Goal: Task Accomplishment & Management: Manage account settings

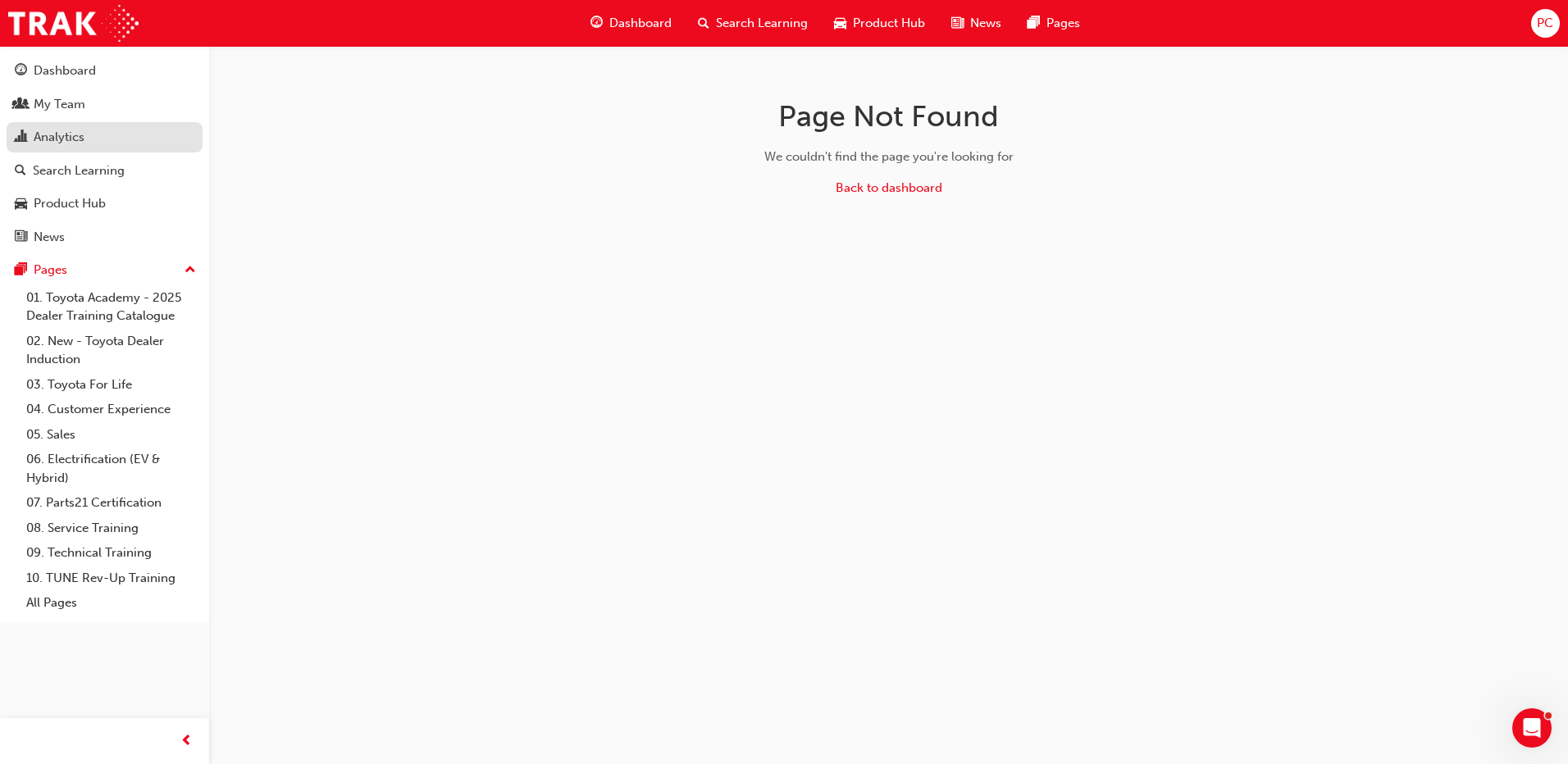
click at [65, 144] on div "Analytics" at bounding box center [59, 137] width 51 height 19
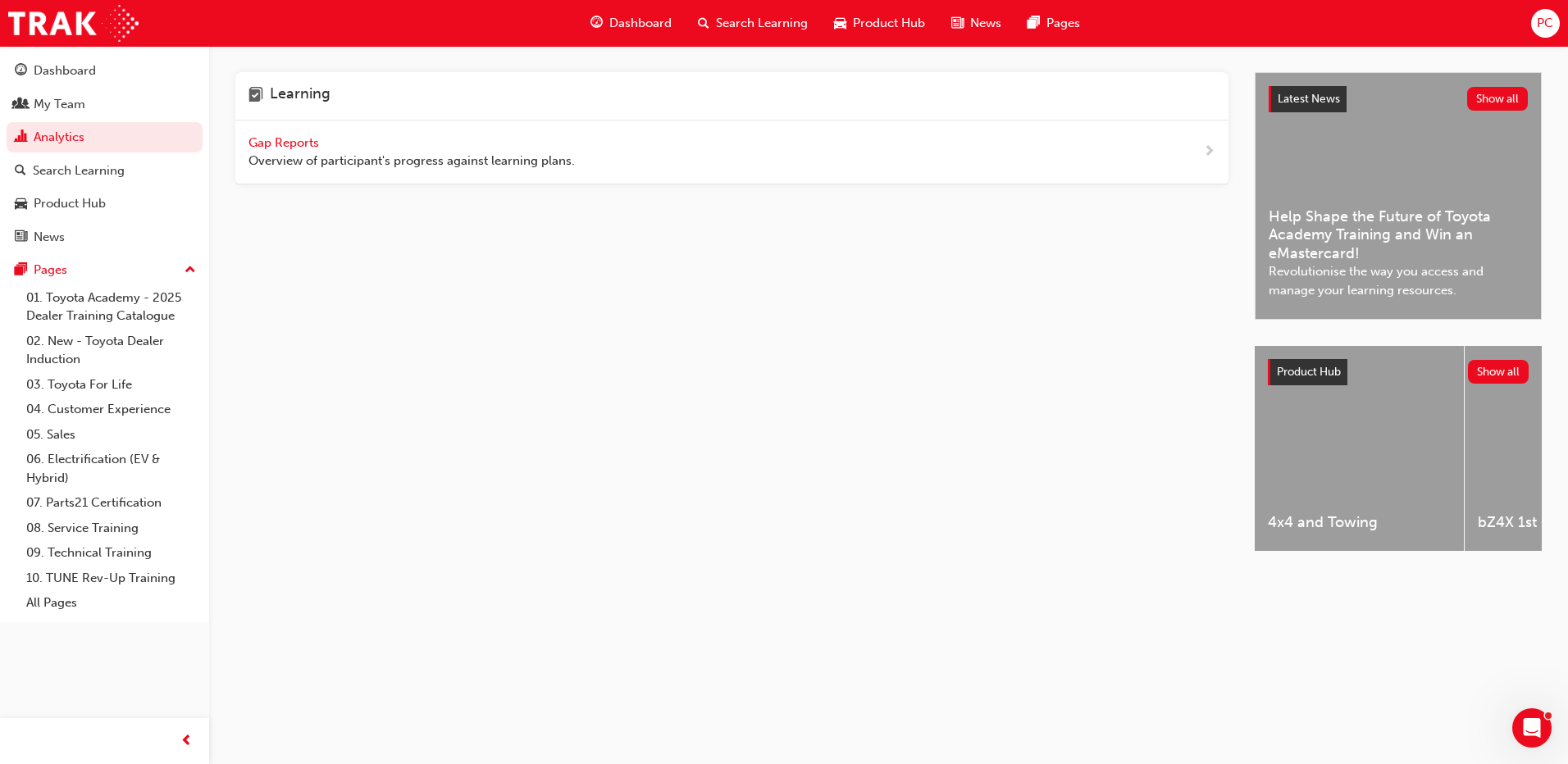
click at [271, 142] on span "Gap Reports" at bounding box center [285, 143] width 74 height 15
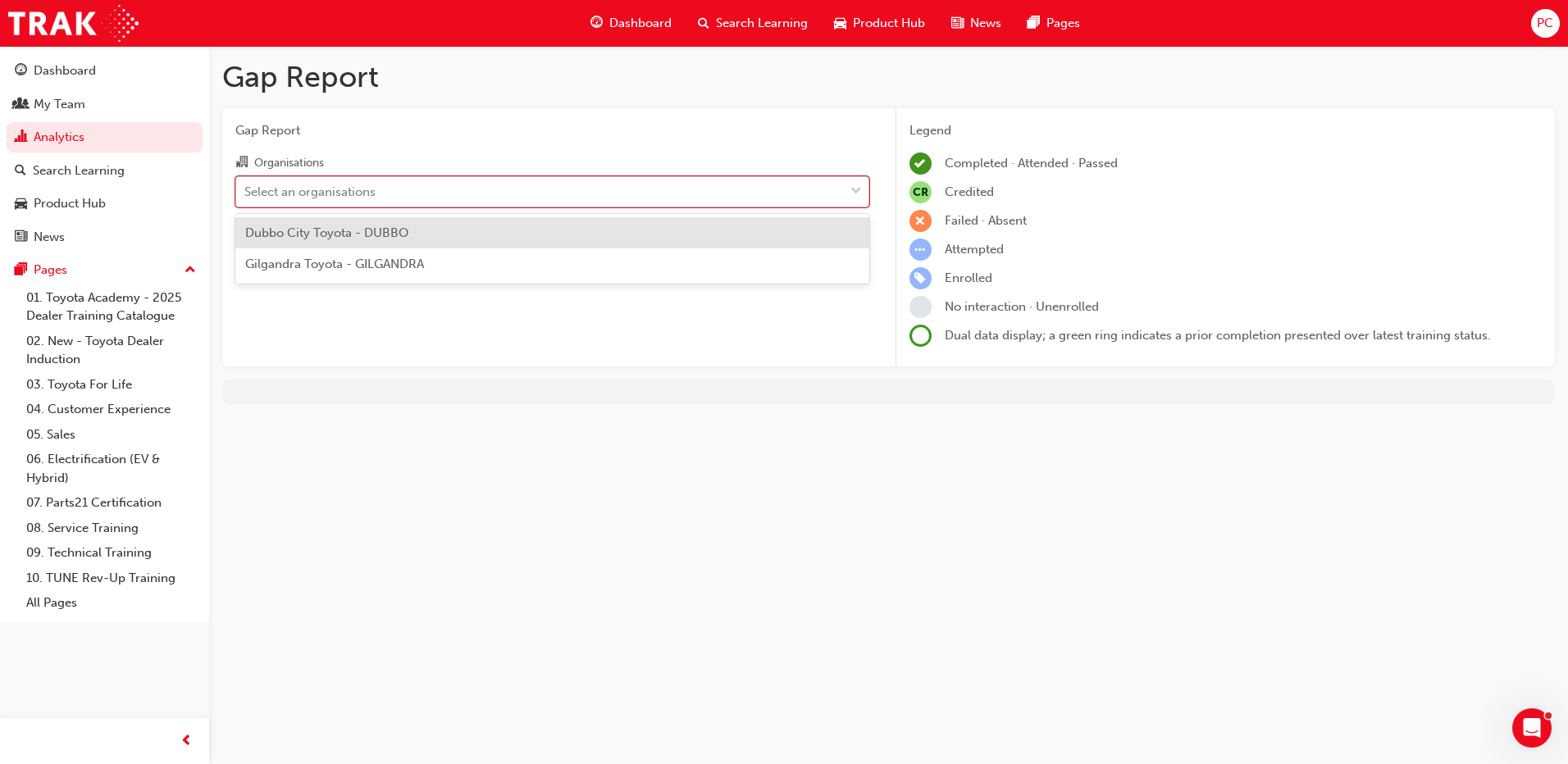
click at [340, 188] on div "Select an organisations" at bounding box center [309, 191] width 131 height 19
click at [246, 188] on input "Organisations option Dubbo City Toyota - DUBBO focused, 1 of 2. 2 results avail…" at bounding box center [245, 190] width 2 height 14
click at [329, 236] on span "Dubbo City Toyota - DUBBO" at bounding box center [326, 233] width 163 height 15
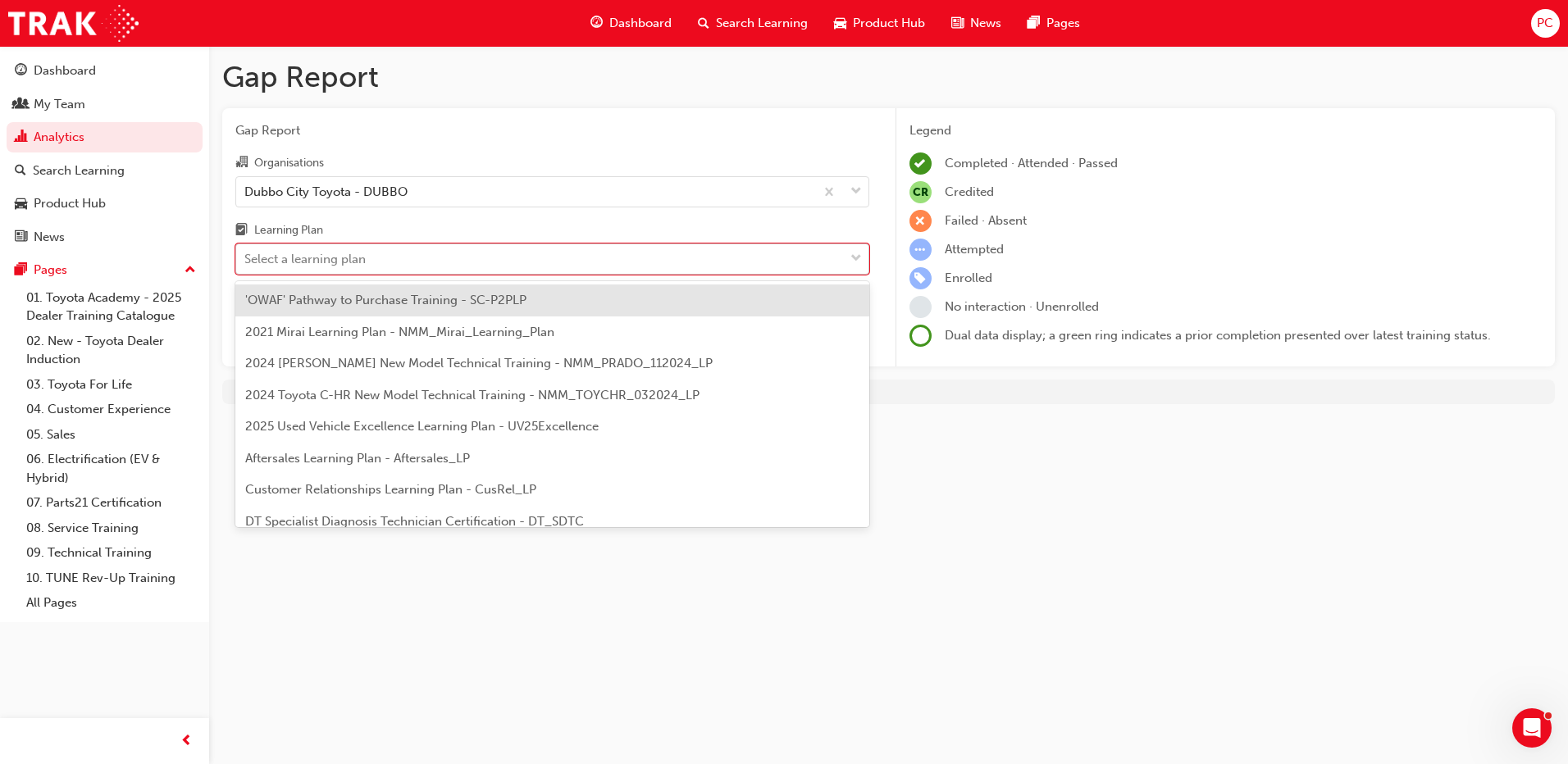
click at [350, 253] on div "Select a learning plan" at bounding box center [305, 259] width 121 height 19
click at [246, 253] on input "Learning Plan option 'OWAF' Pathway to Purchase Training - SC-P2PLP focused, 1 …" at bounding box center [245, 258] width 2 height 14
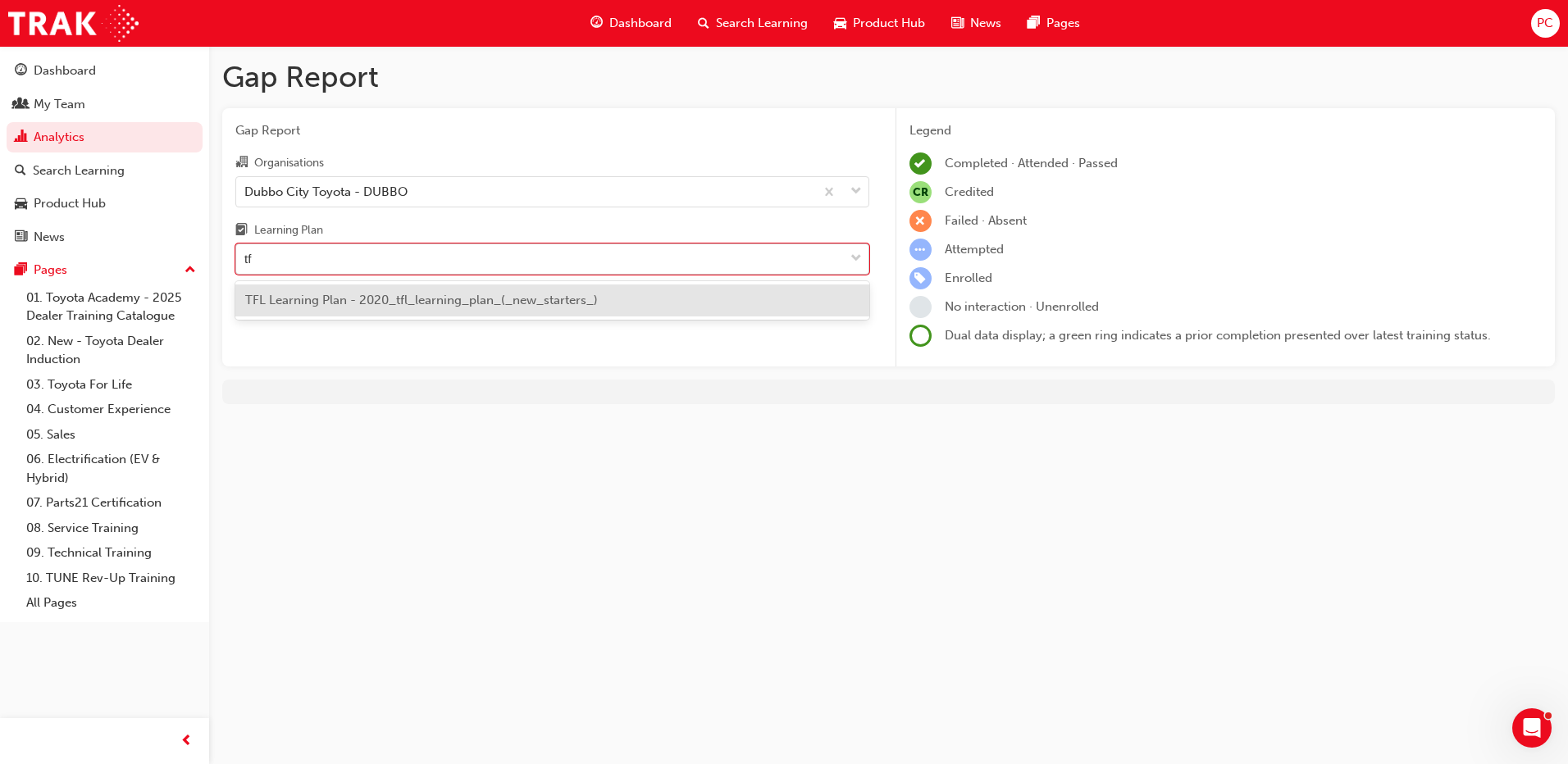
type input "tfl"
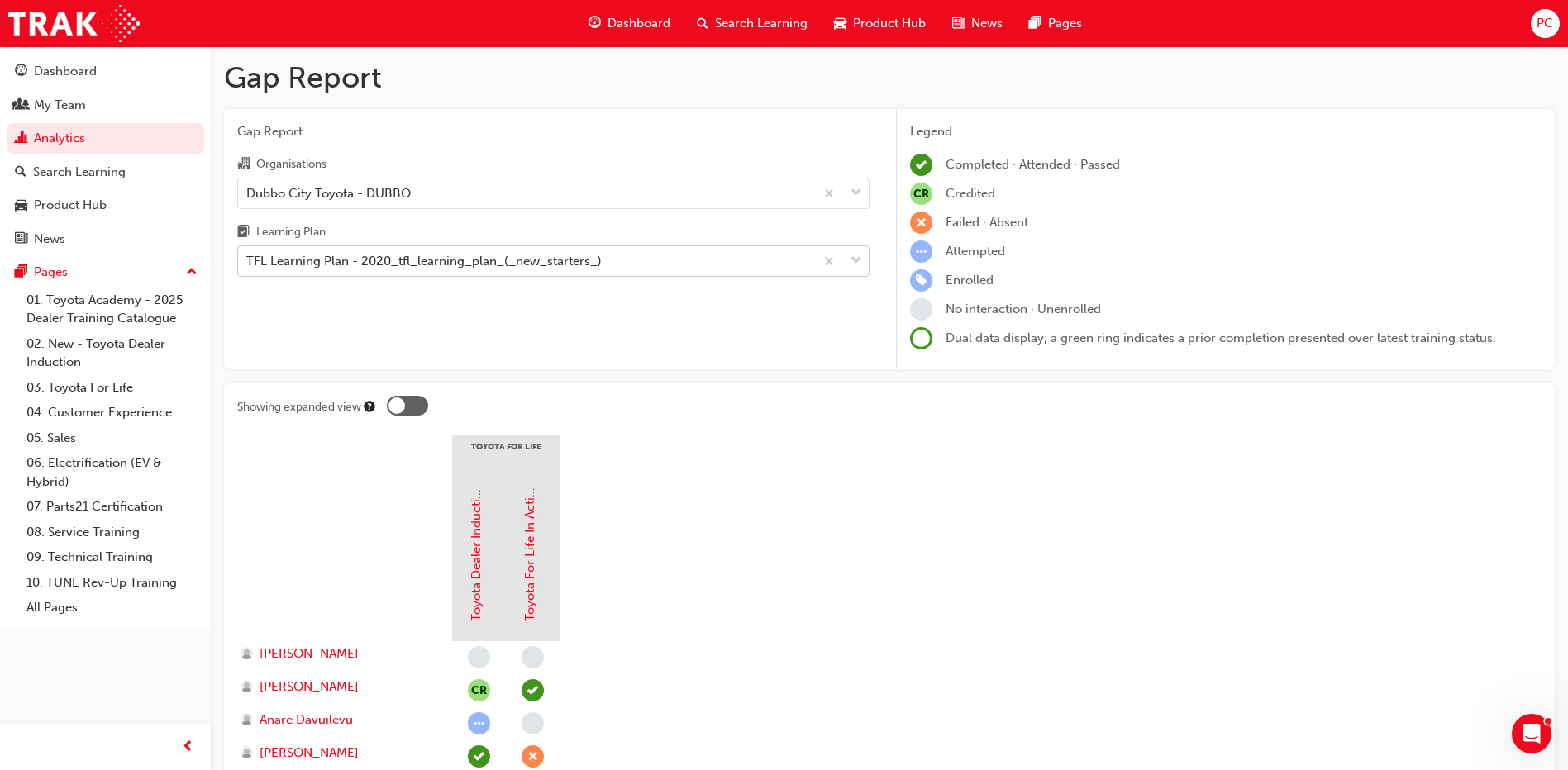
click at [401, 404] on div at bounding box center [396, 406] width 17 height 17
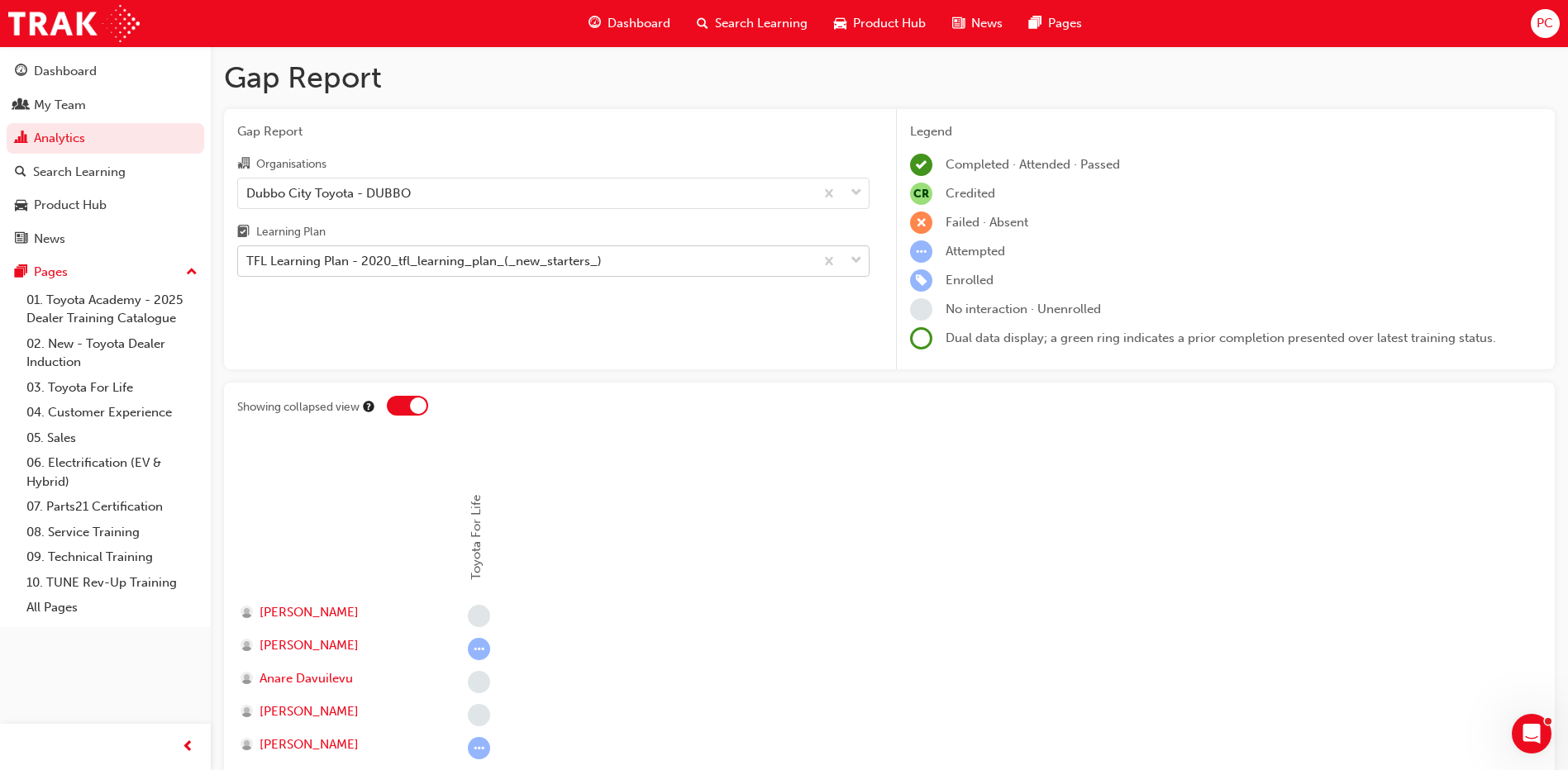
click at [409, 404] on div at bounding box center [408, 405] width 41 height 20
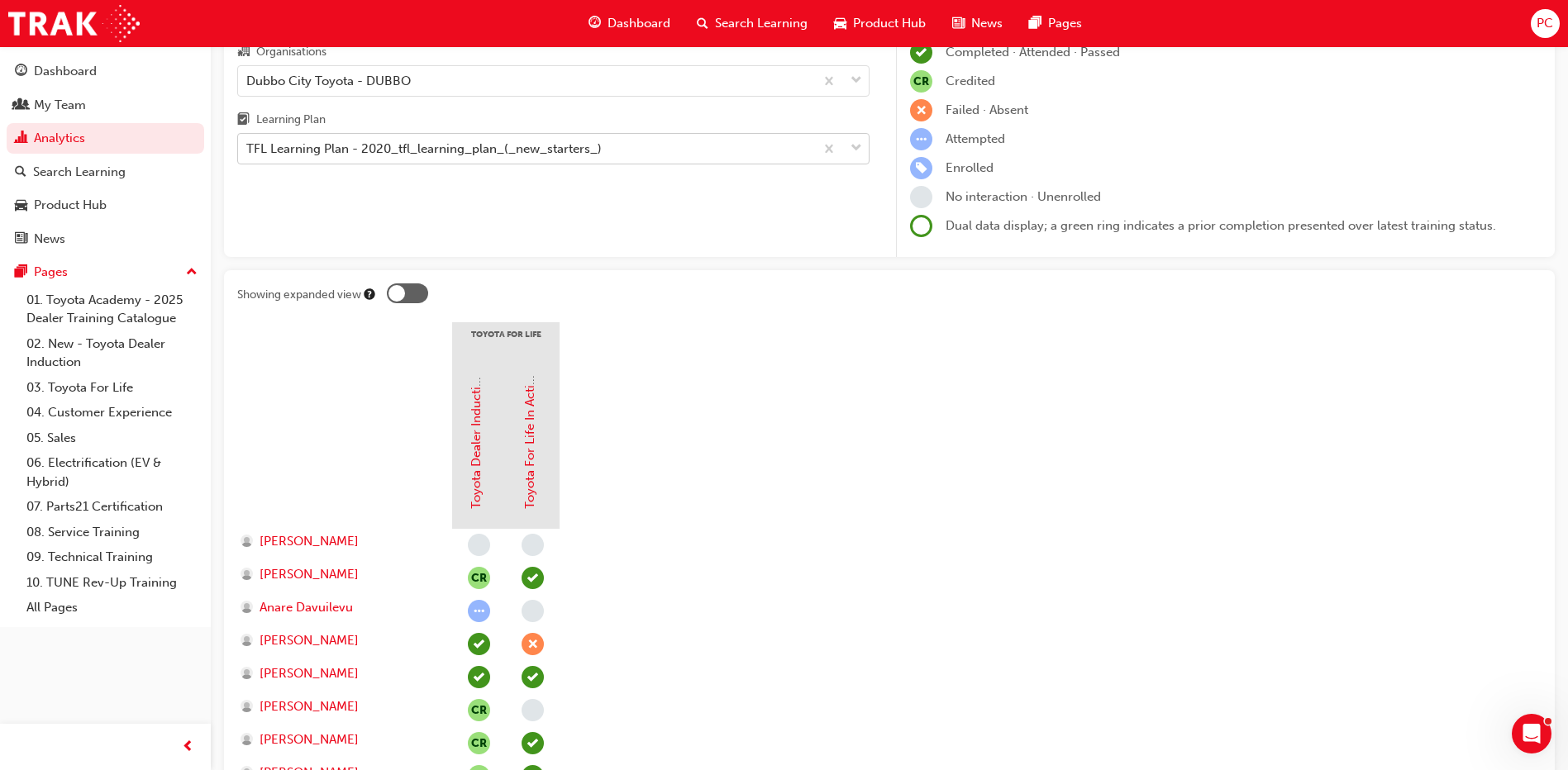
scroll to position [331, 0]
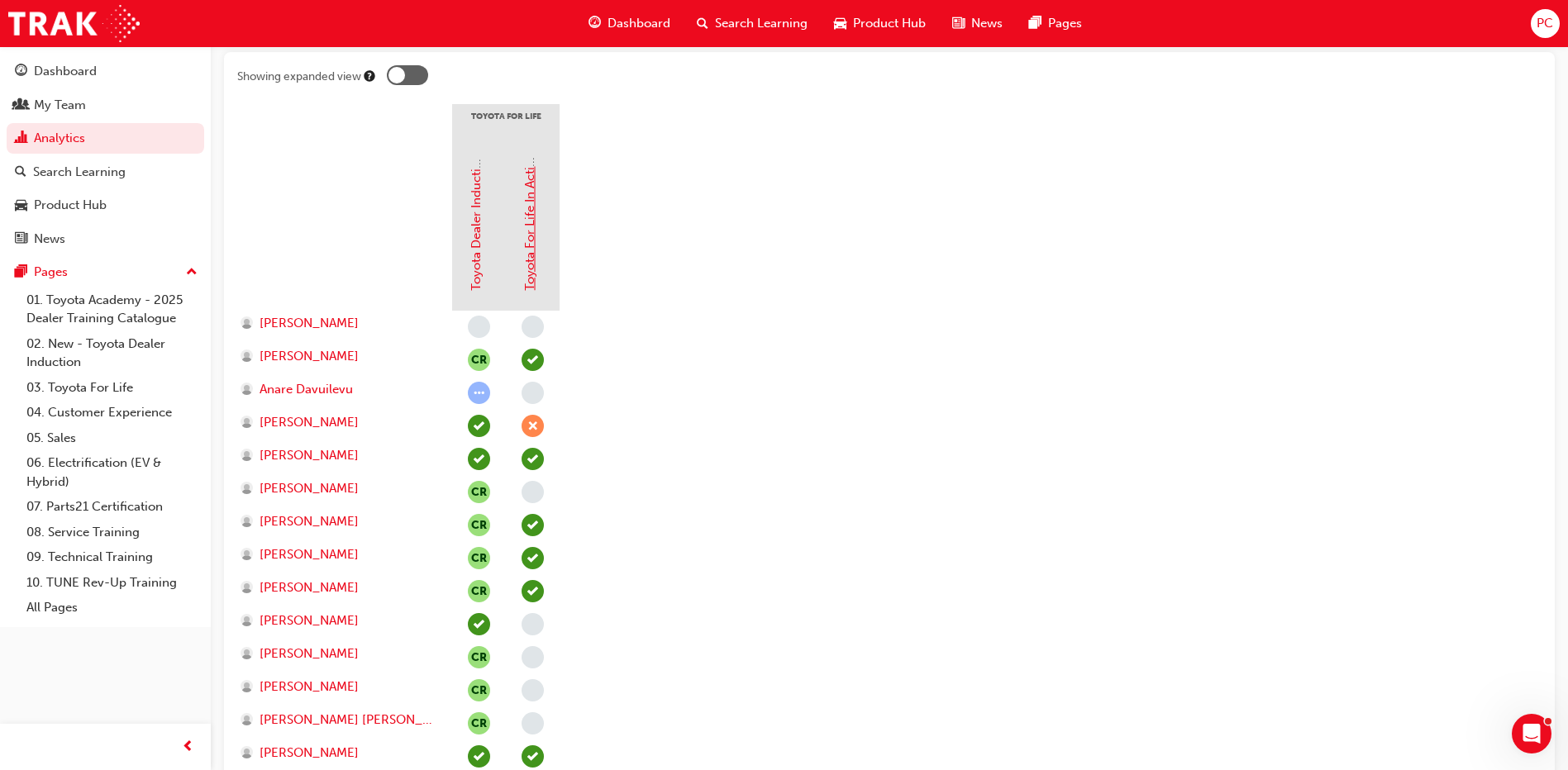
click at [525, 226] on link "Toyota For Life In Action - Virtual Classroom" at bounding box center [530, 164] width 15 height 254
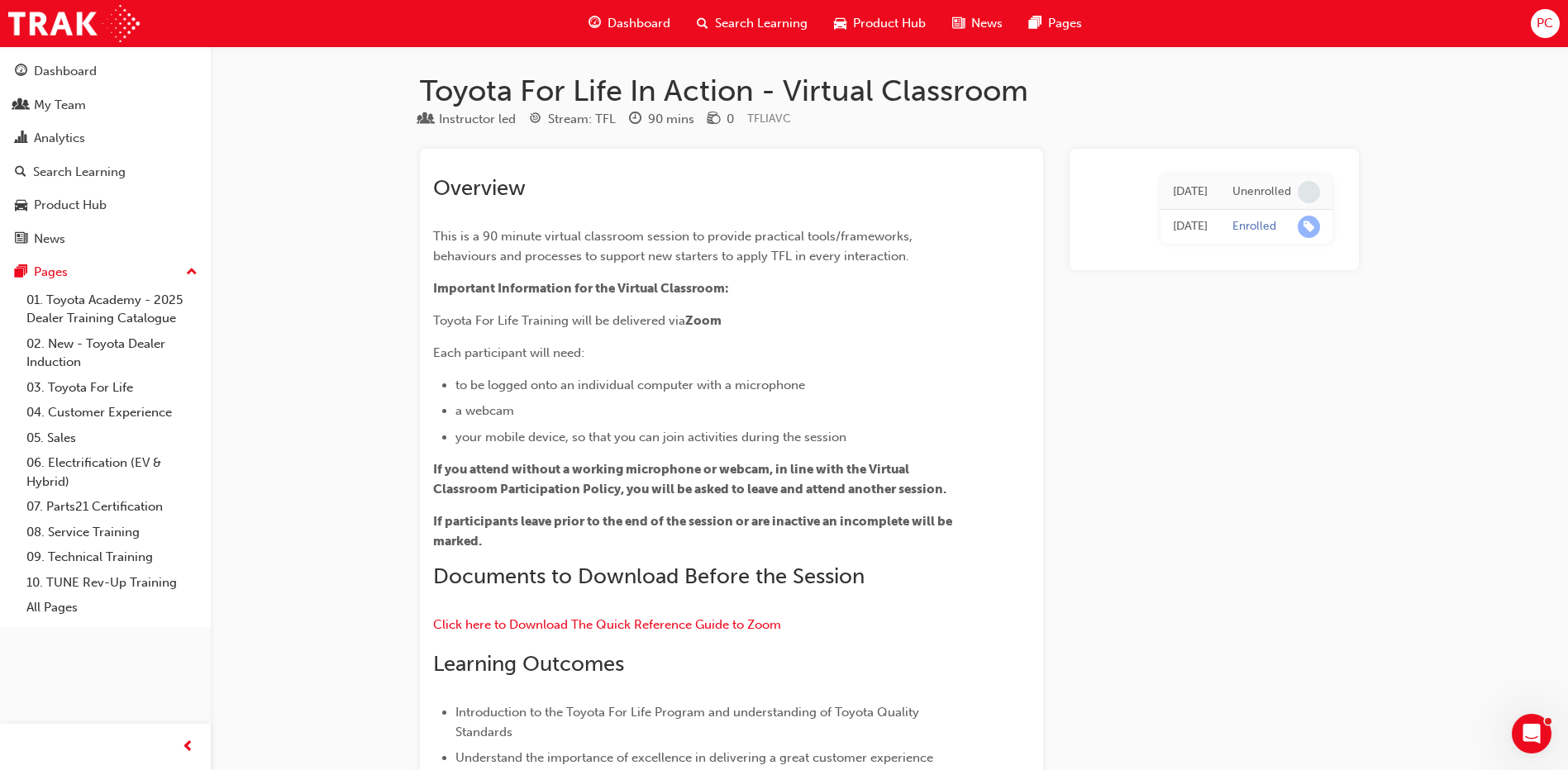
scroll to position [331, 0]
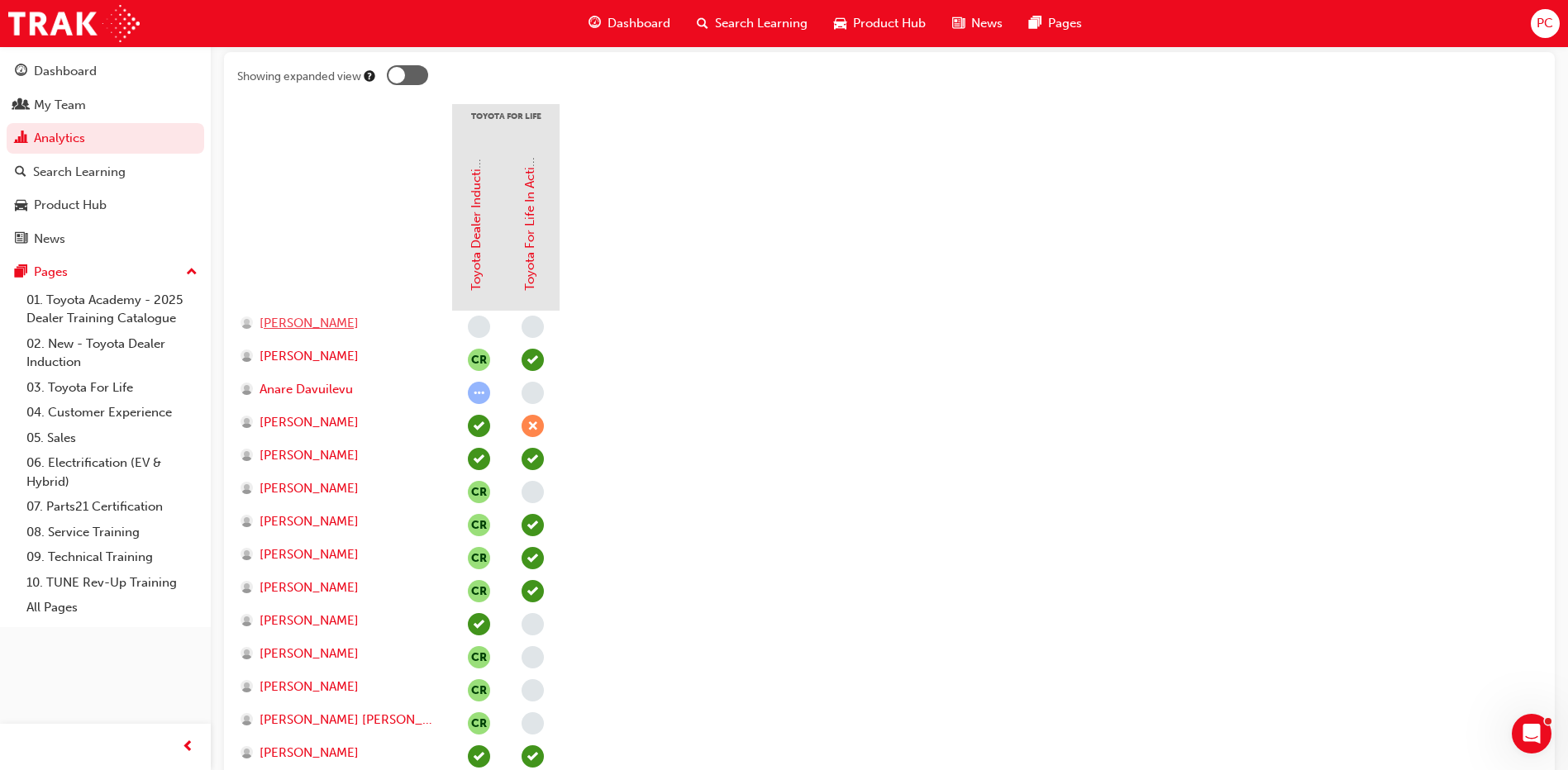
click at [301, 319] on span "[PERSON_NAME]" at bounding box center [309, 323] width 100 height 19
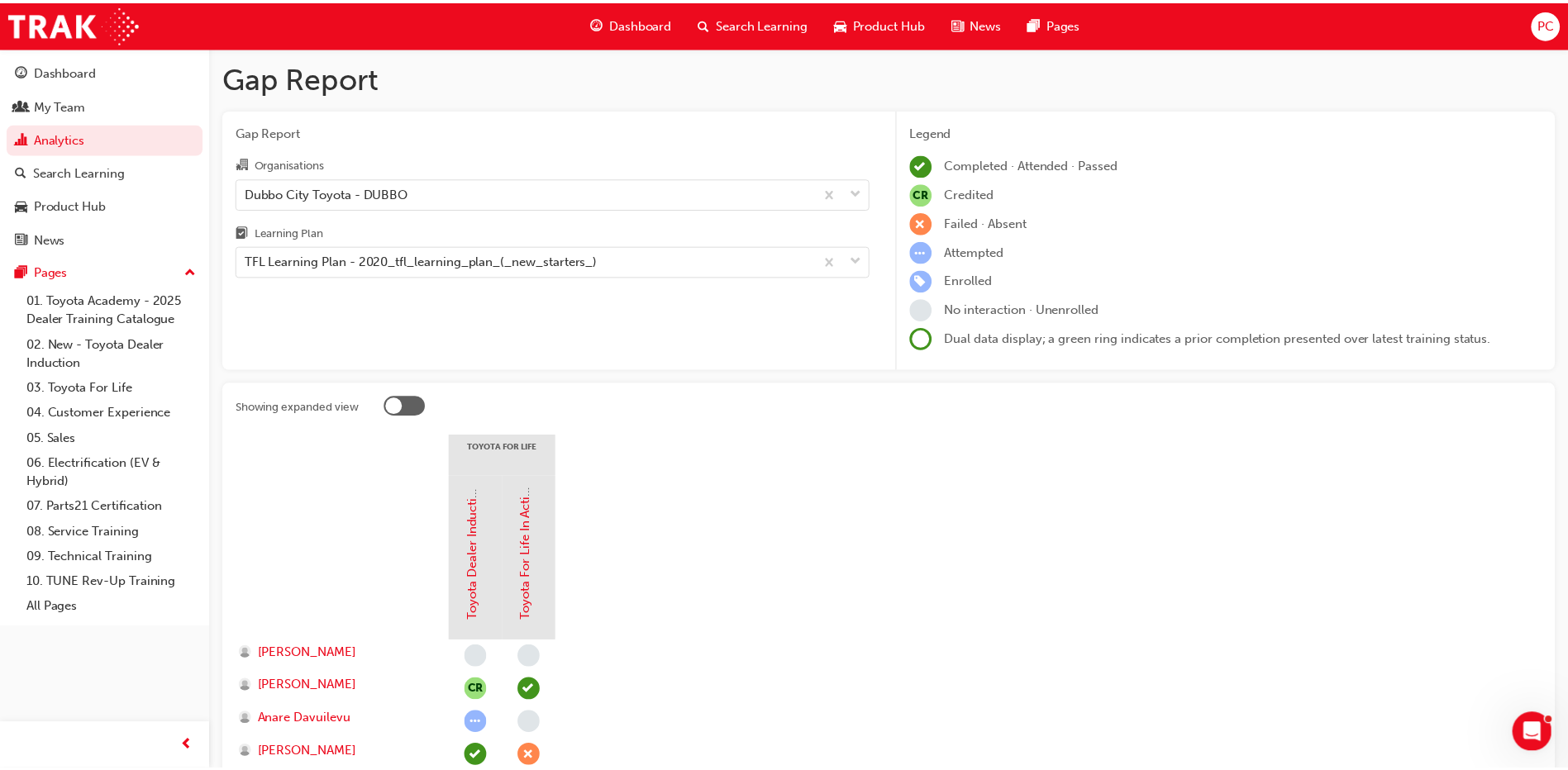
scroll to position [331, 0]
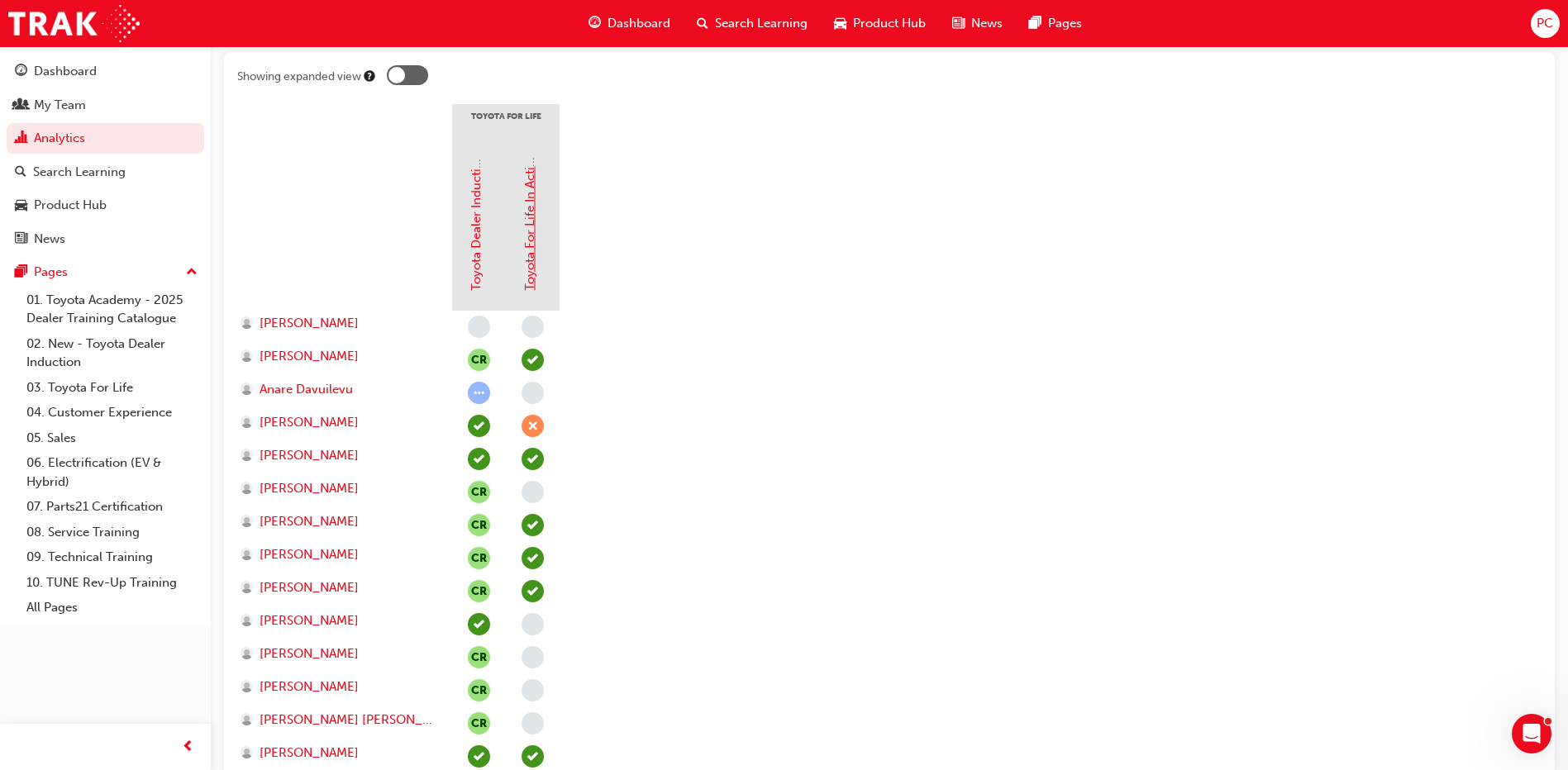
click at [527, 224] on link "Toyota For Life In Action - Virtual Classroom" at bounding box center [530, 164] width 15 height 254
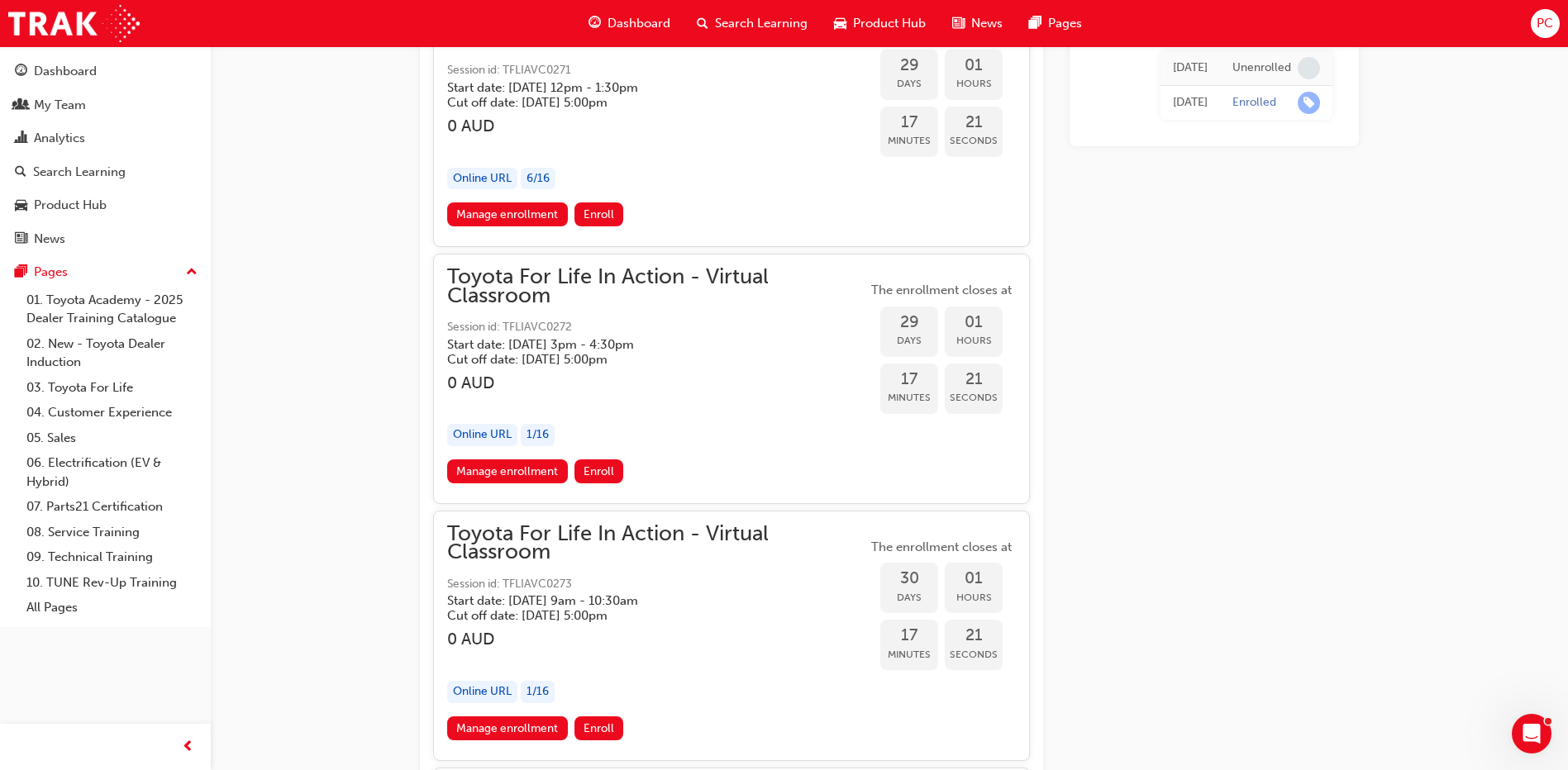
scroll to position [17282, 0]
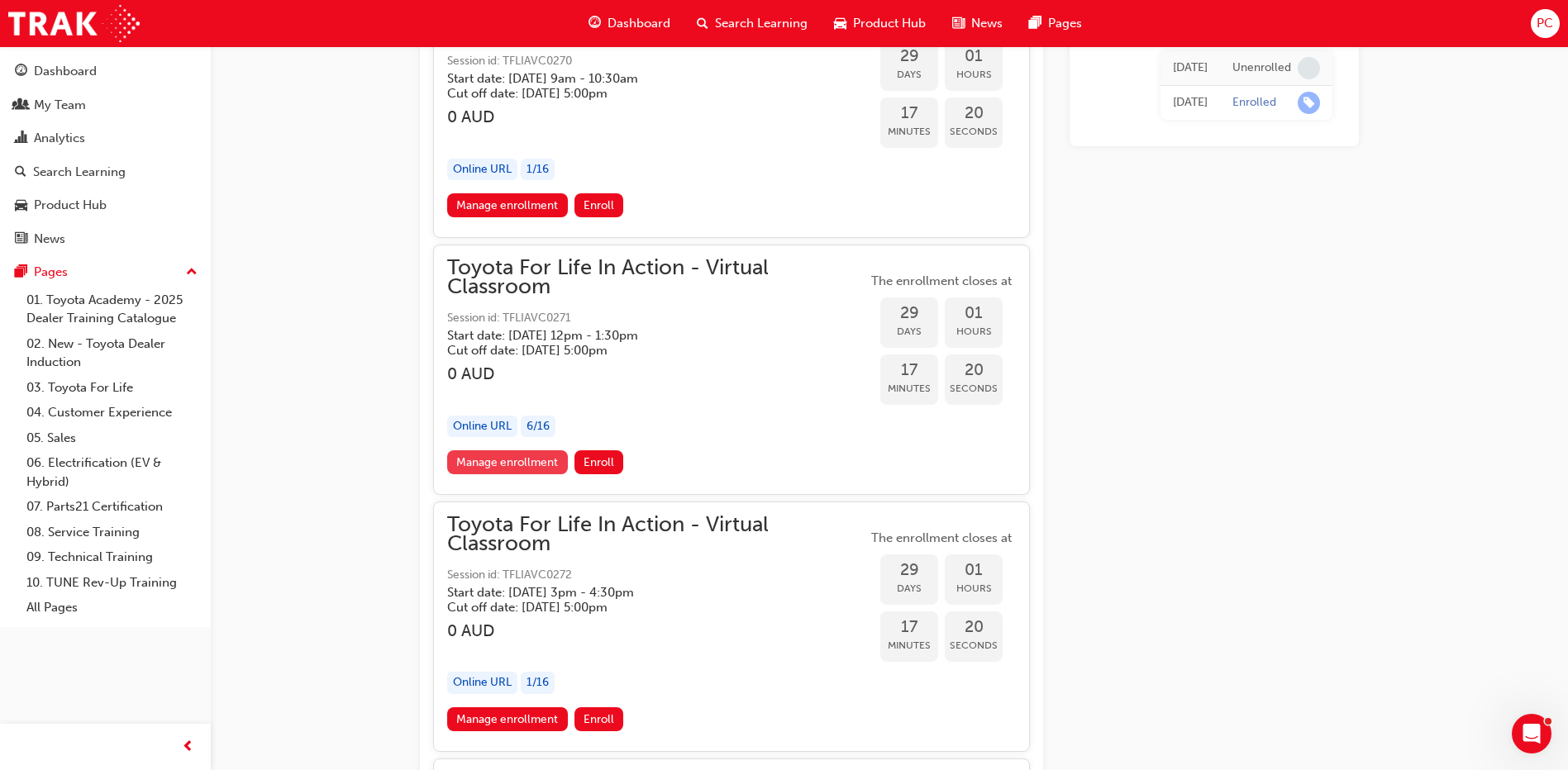
click at [516, 462] on link "Manage enrollment" at bounding box center [507, 462] width 120 height 24
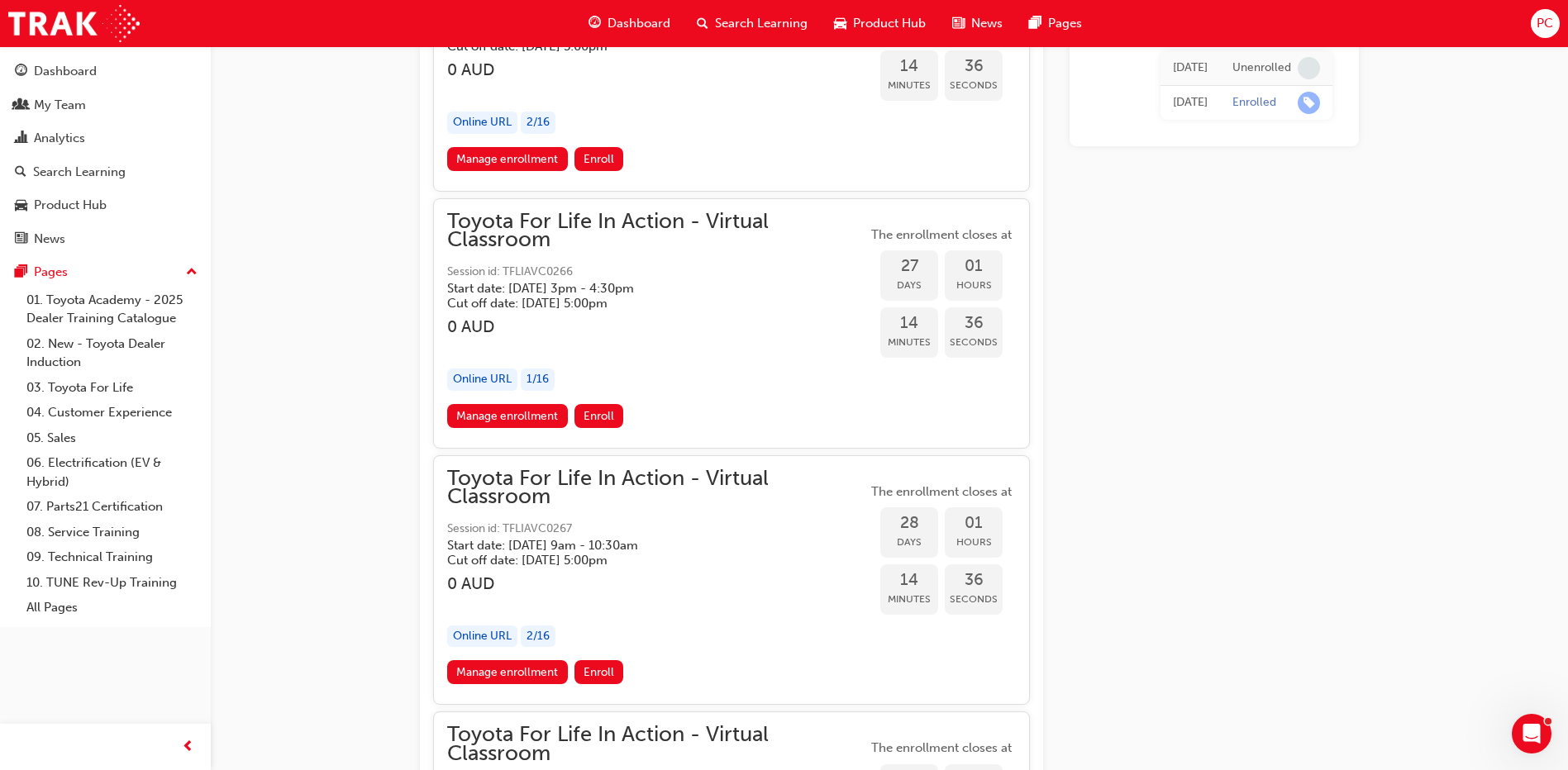
scroll to position [15878, 0]
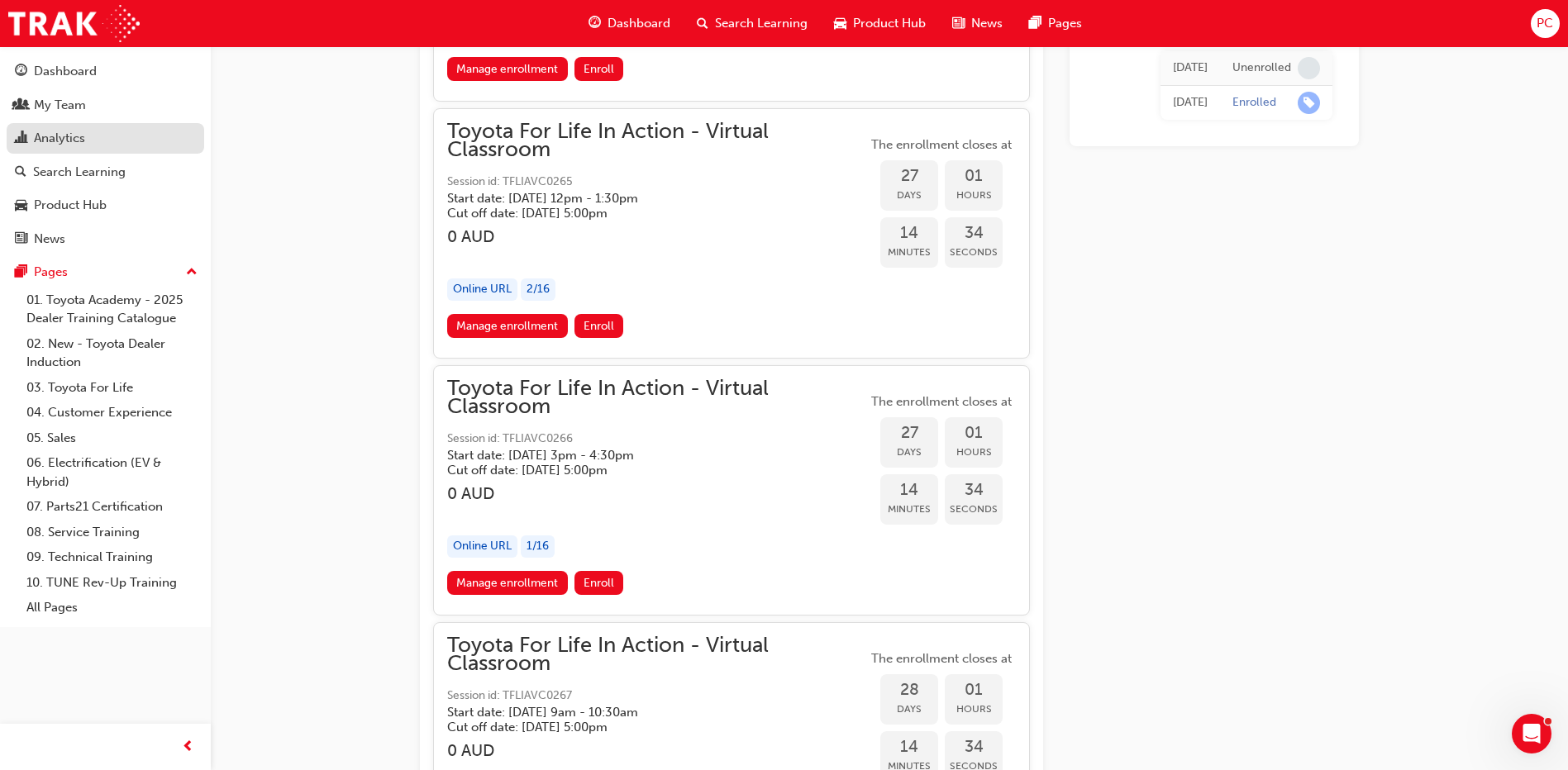
click at [71, 138] on div "Analytics" at bounding box center [59, 138] width 52 height 19
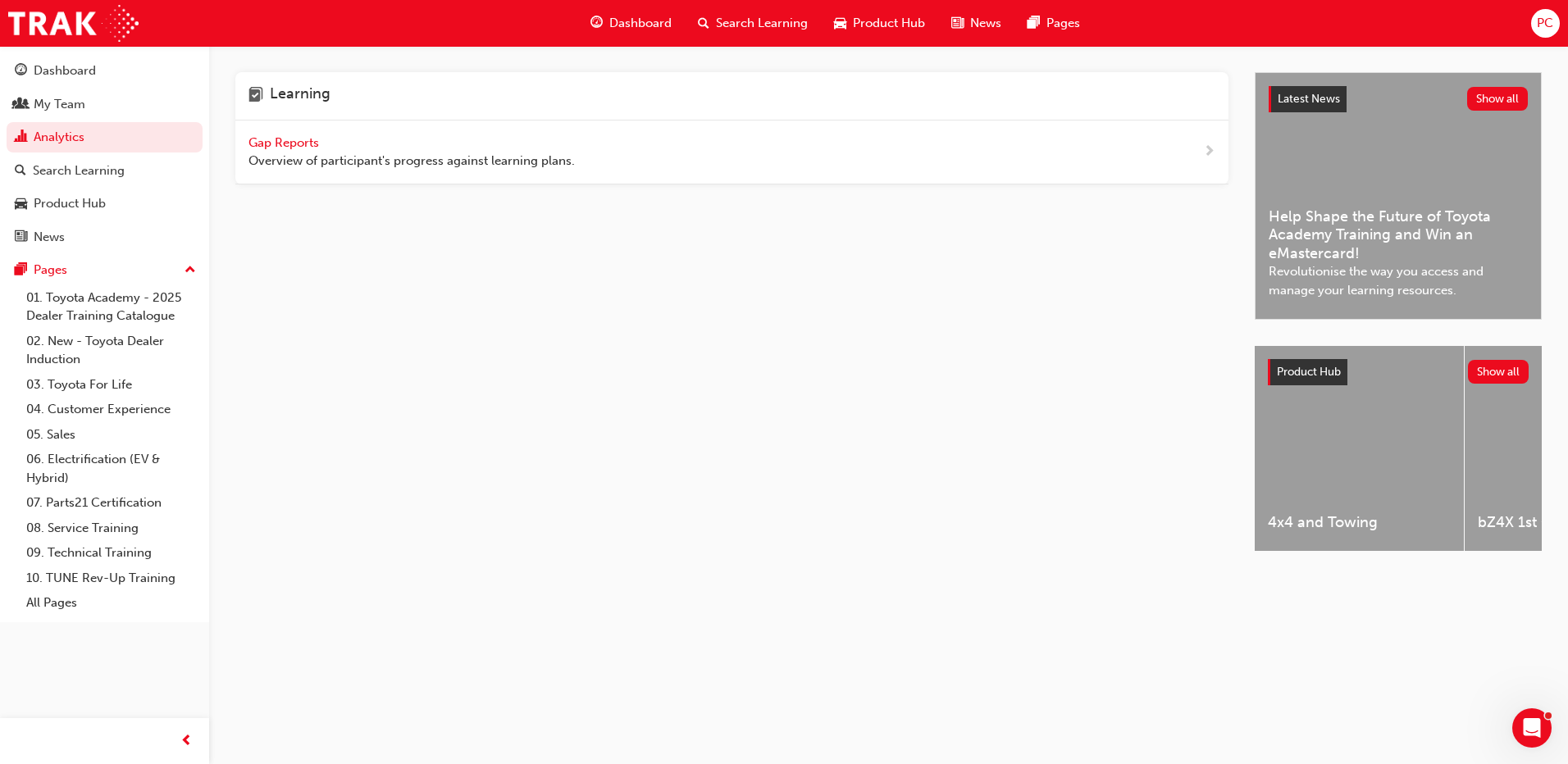
click at [317, 141] on span "Gap Reports" at bounding box center [285, 143] width 74 height 15
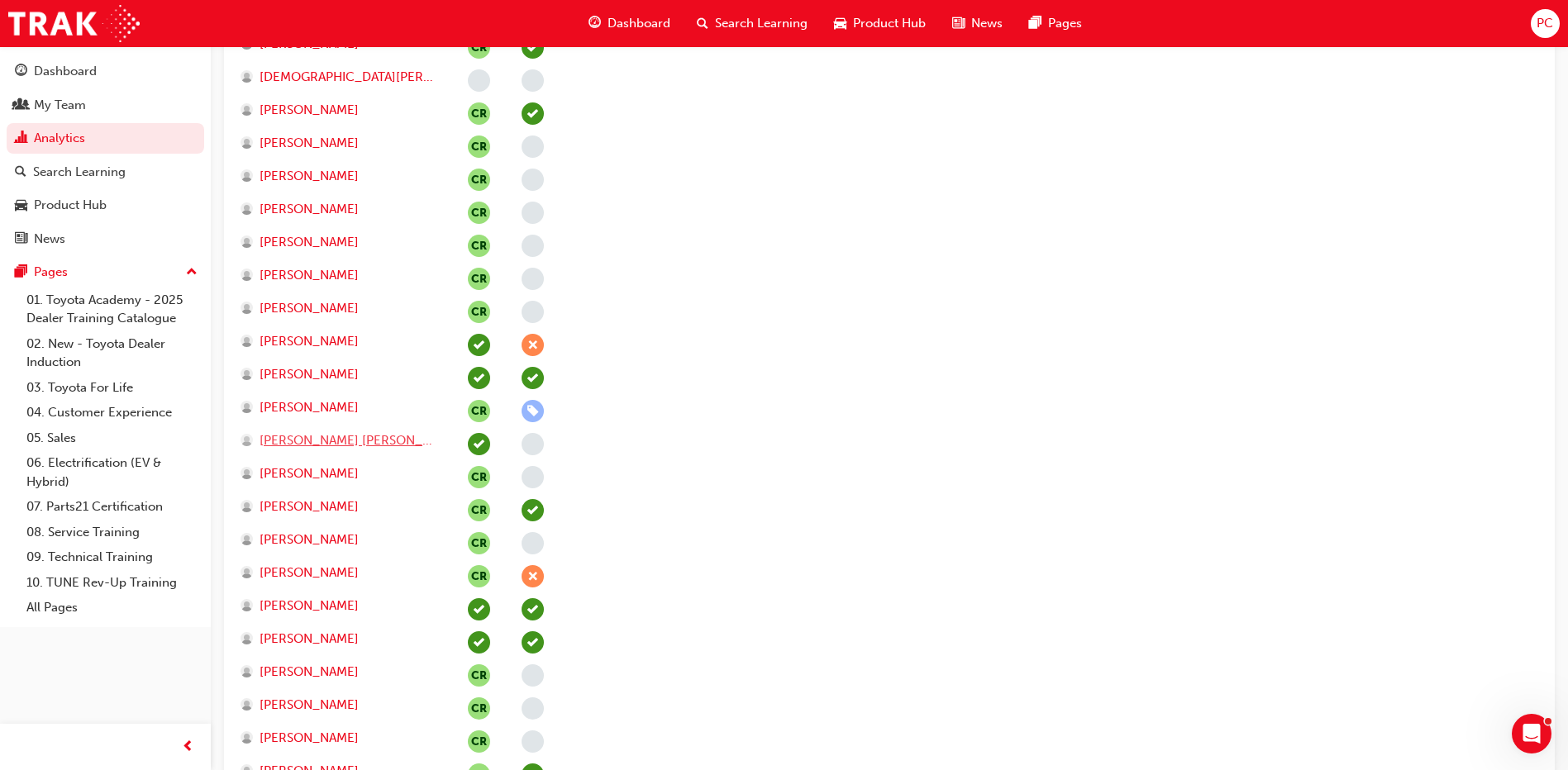
scroll to position [1183, 0]
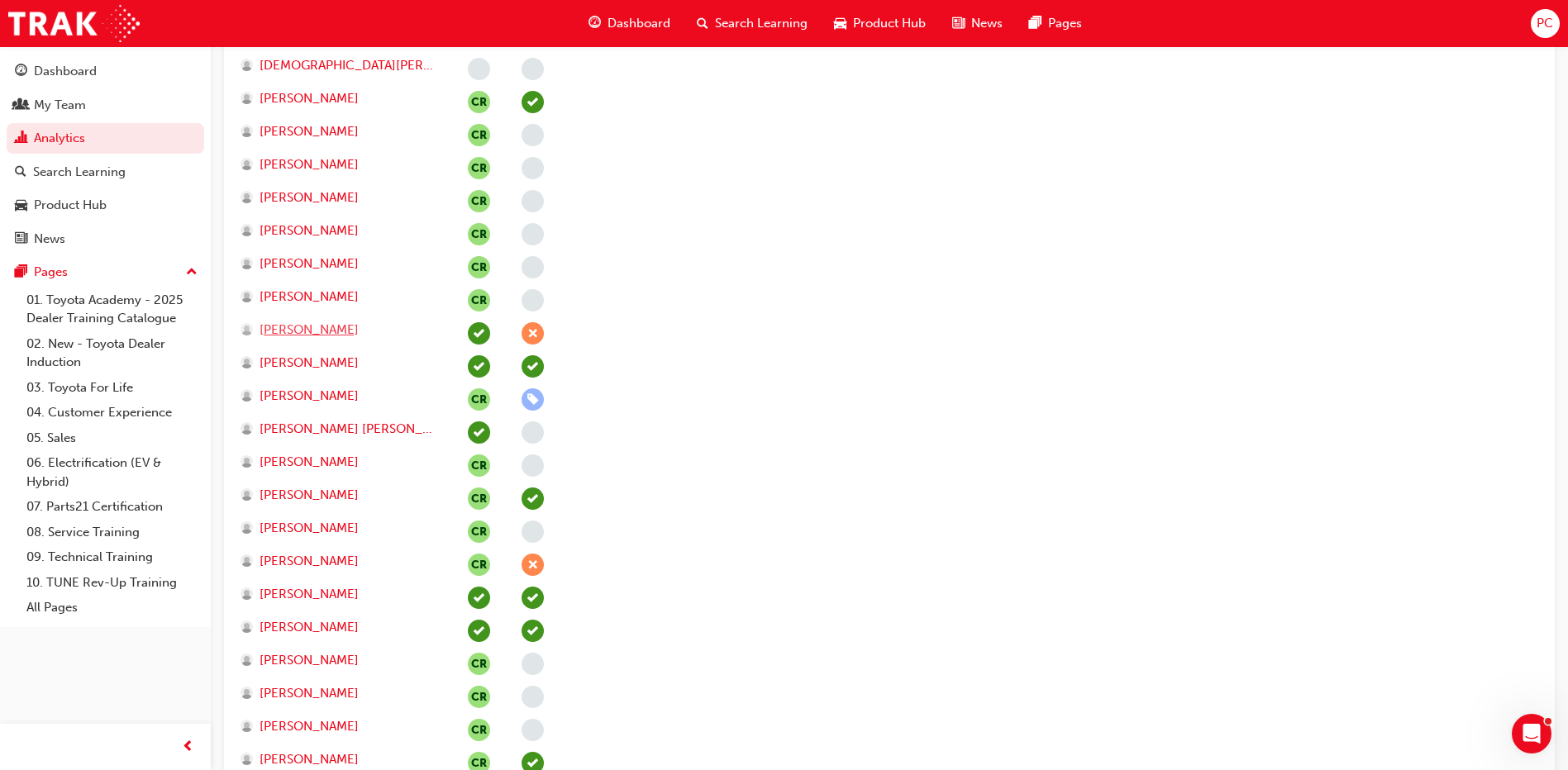
click at [318, 331] on span "[PERSON_NAME]" at bounding box center [309, 330] width 100 height 19
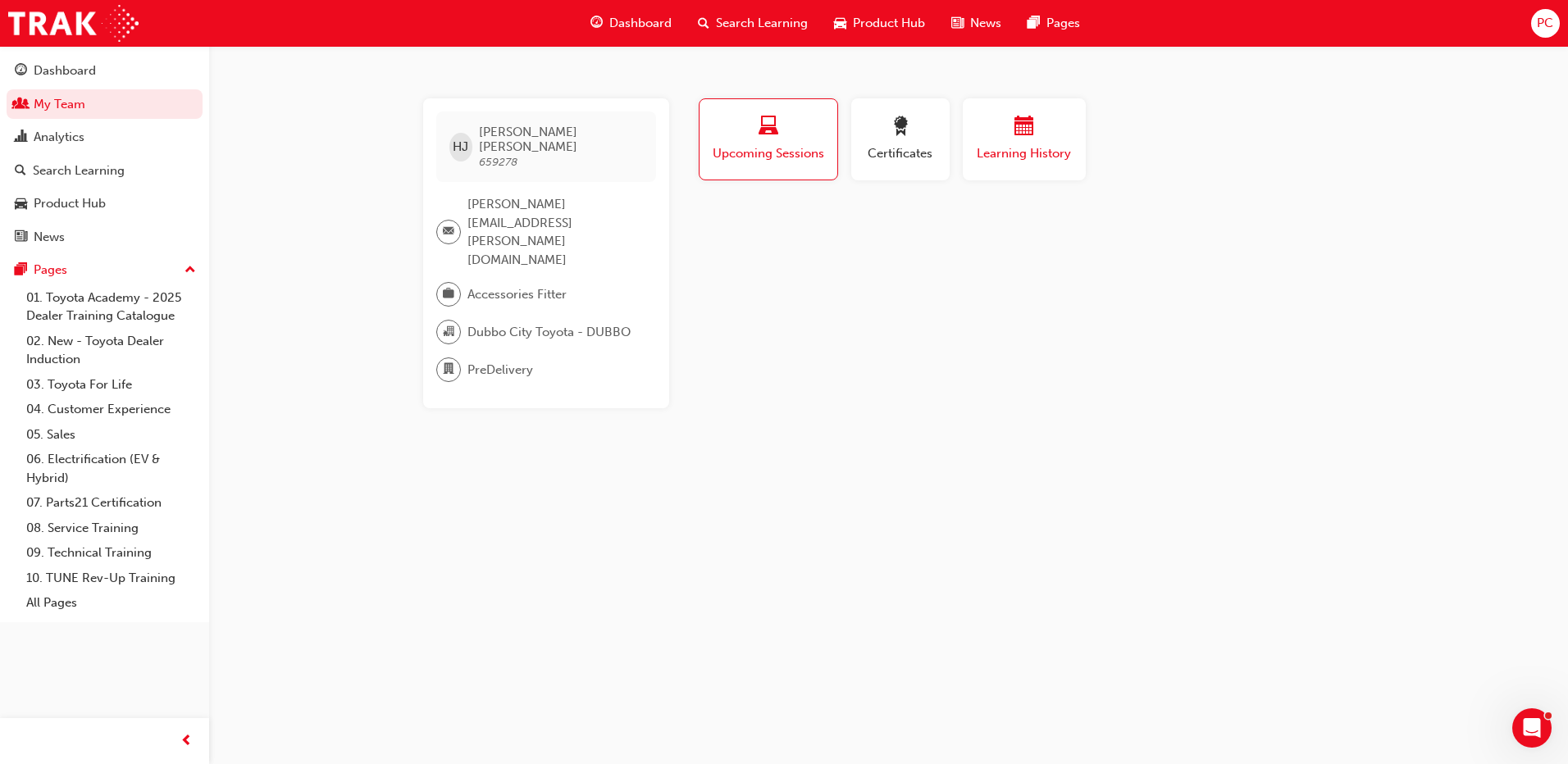
click at [1009, 141] on div "Learning History" at bounding box center [1025, 140] width 99 height 47
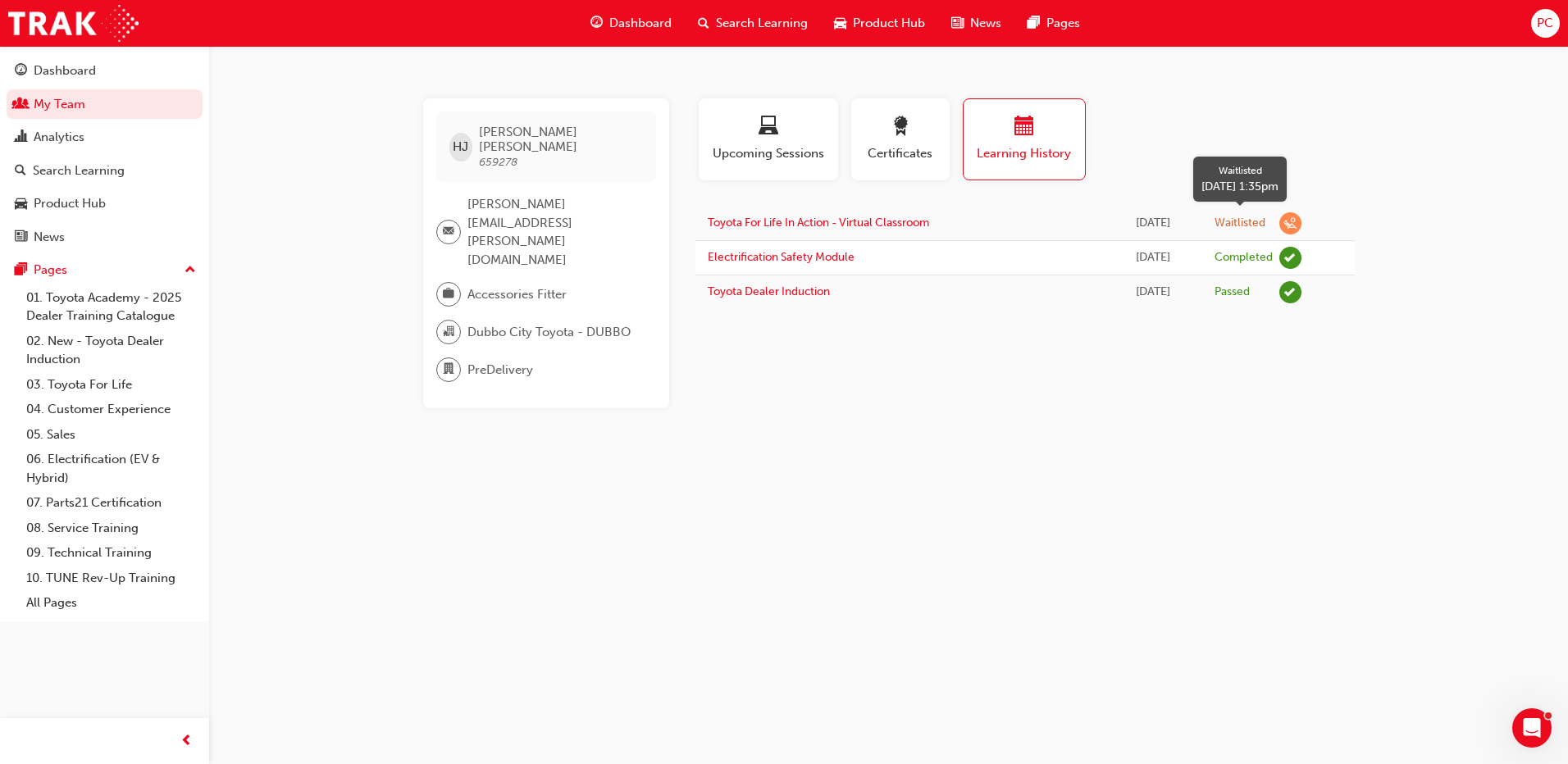
click at [1301, 224] on span "learningRecordVerb_WAITLIST-icon" at bounding box center [1290, 224] width 22 height 22
click at [820, 221] on link "Toyota For Life In Action - Virtual Classroom" at bounding box center [818, 222] width 221 height 14
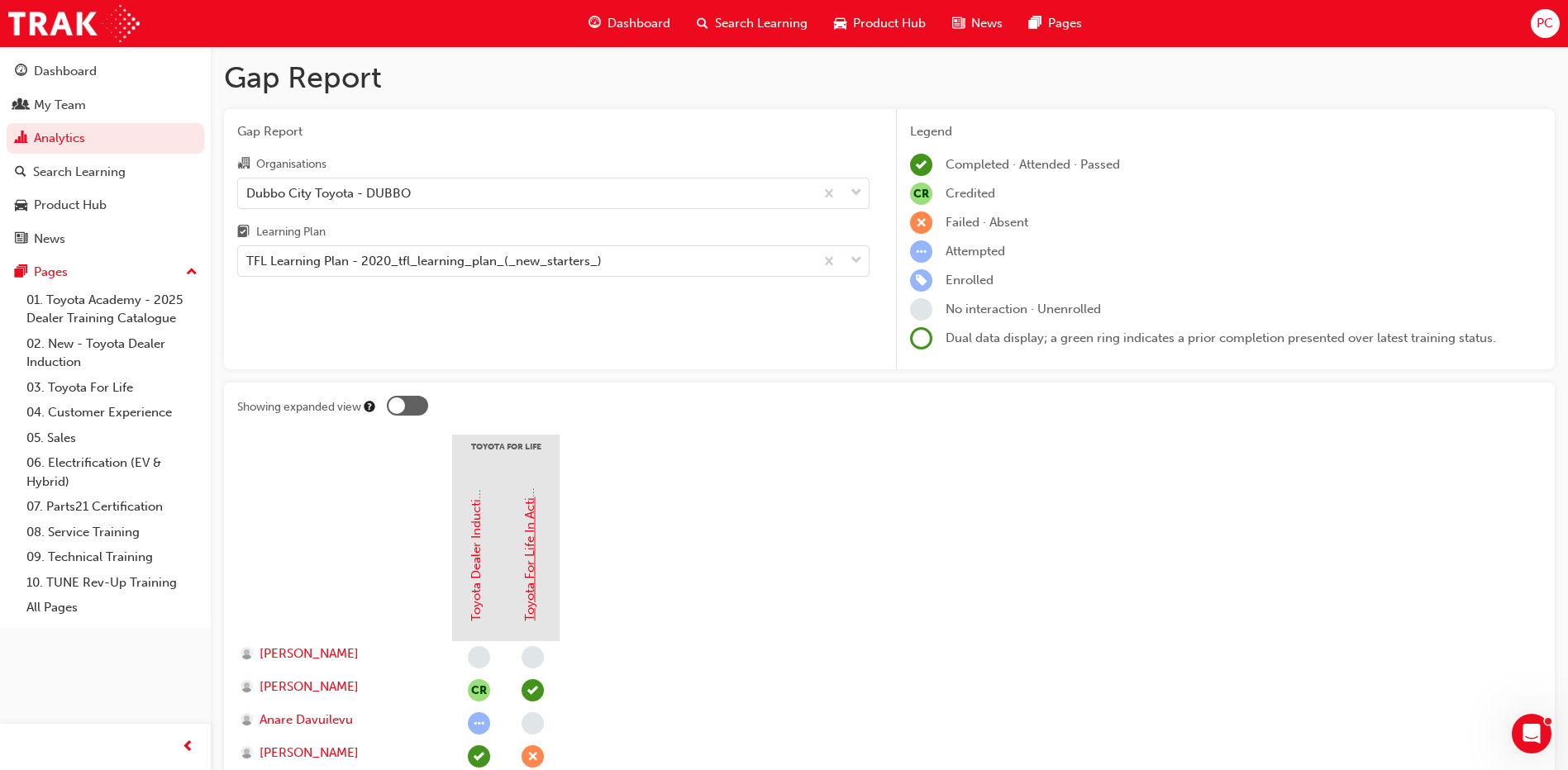
click at [526, 562] on link "Toyota For Life In Action - Virtual Classroom" at bounding box center [530, 494] width 15 height 254
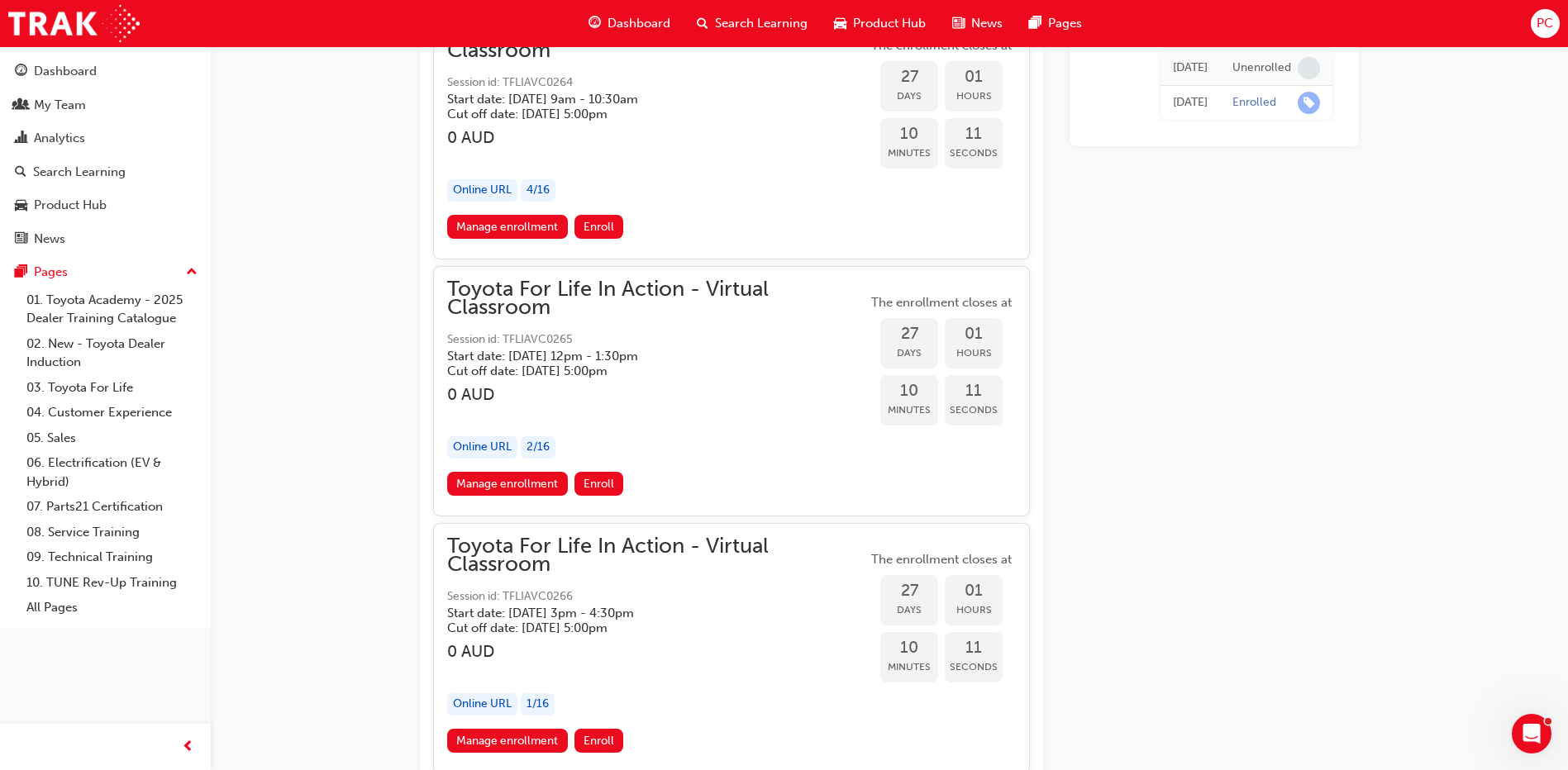
scroll to position [15798, 0]
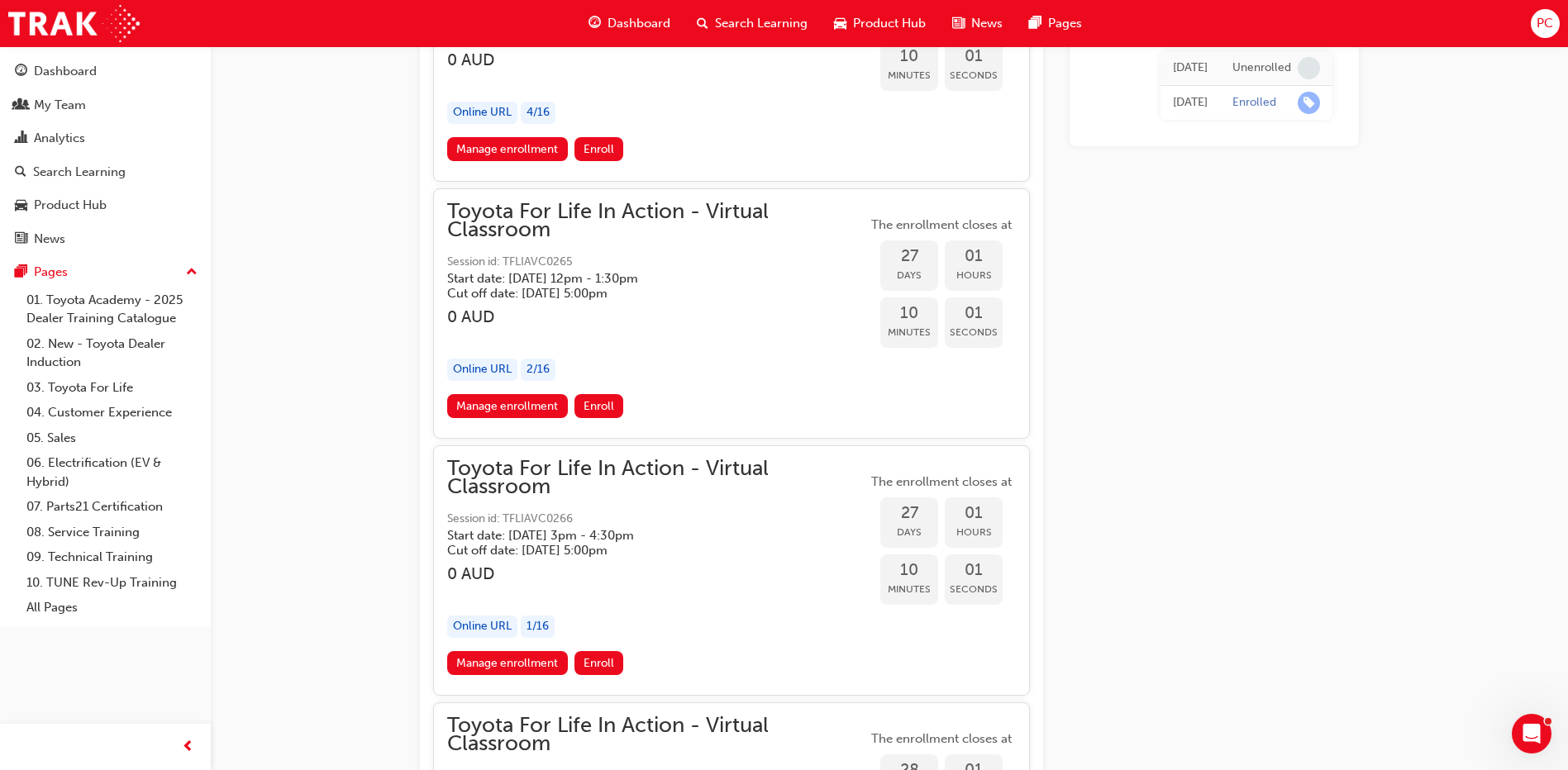
click at [536, 655] on link "Manage enrollment" at bounding box center [507, 663] width 120 height 24
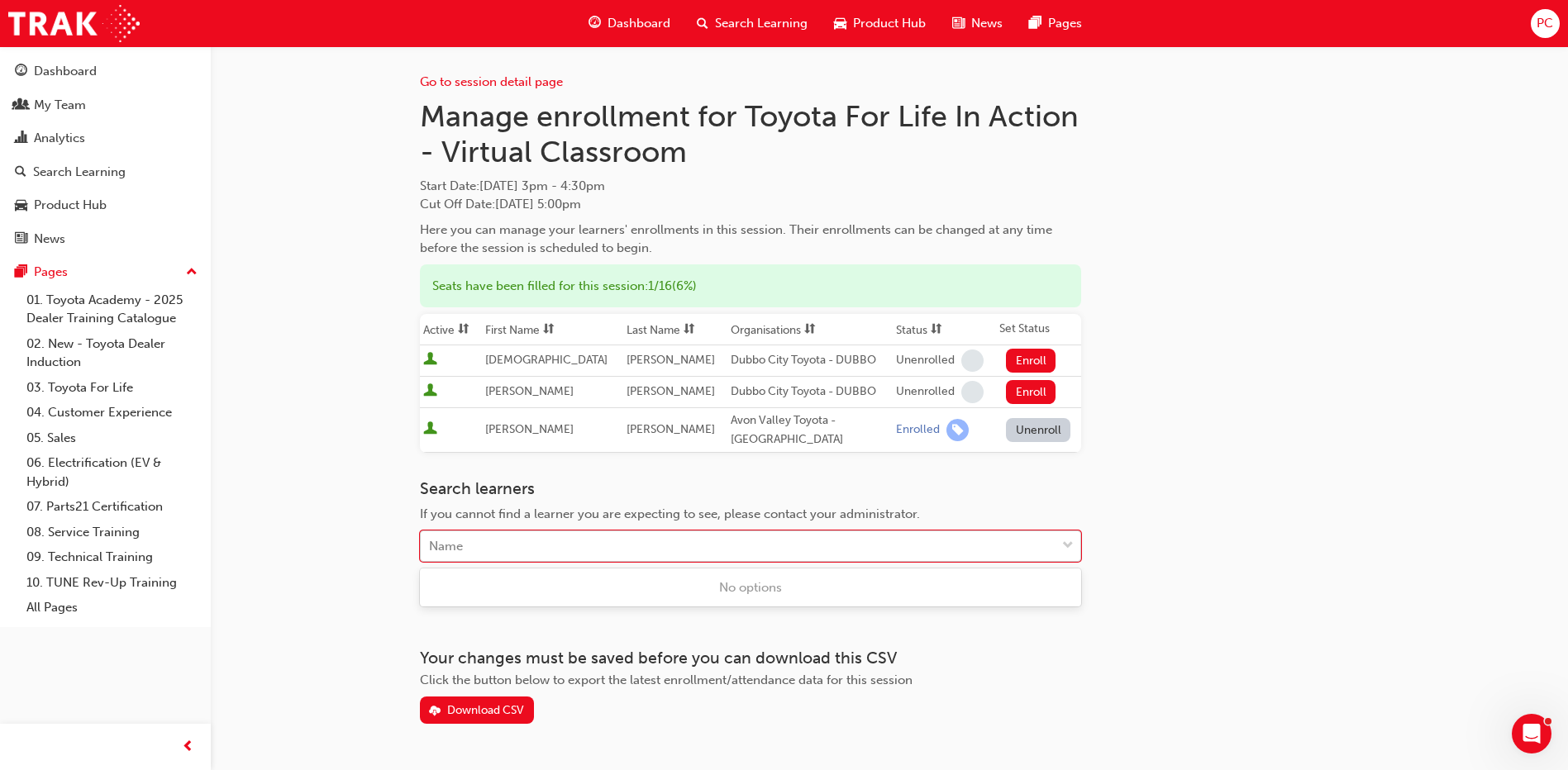
click at [596, 546] on div "Name" at bounding box center [738, 546] width 635 height 29
type input "pock"
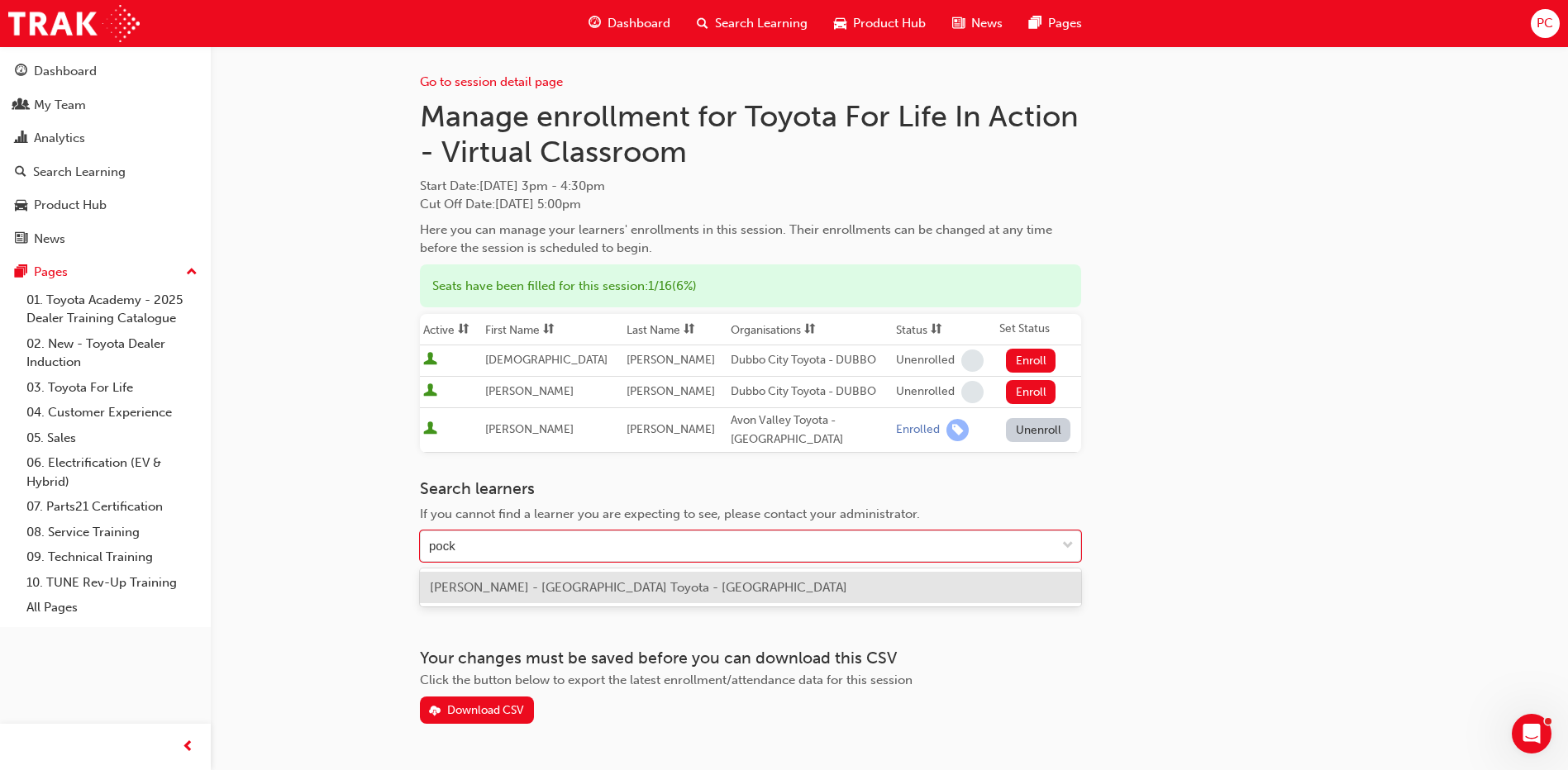
click at [597, 578] on div "[PERSON_NAME] - [GEOGRAPHIC_DATA] Toyota - [GEOGRAPHIC_DATA]" at bounding box center [751, 588] width 661 height 32
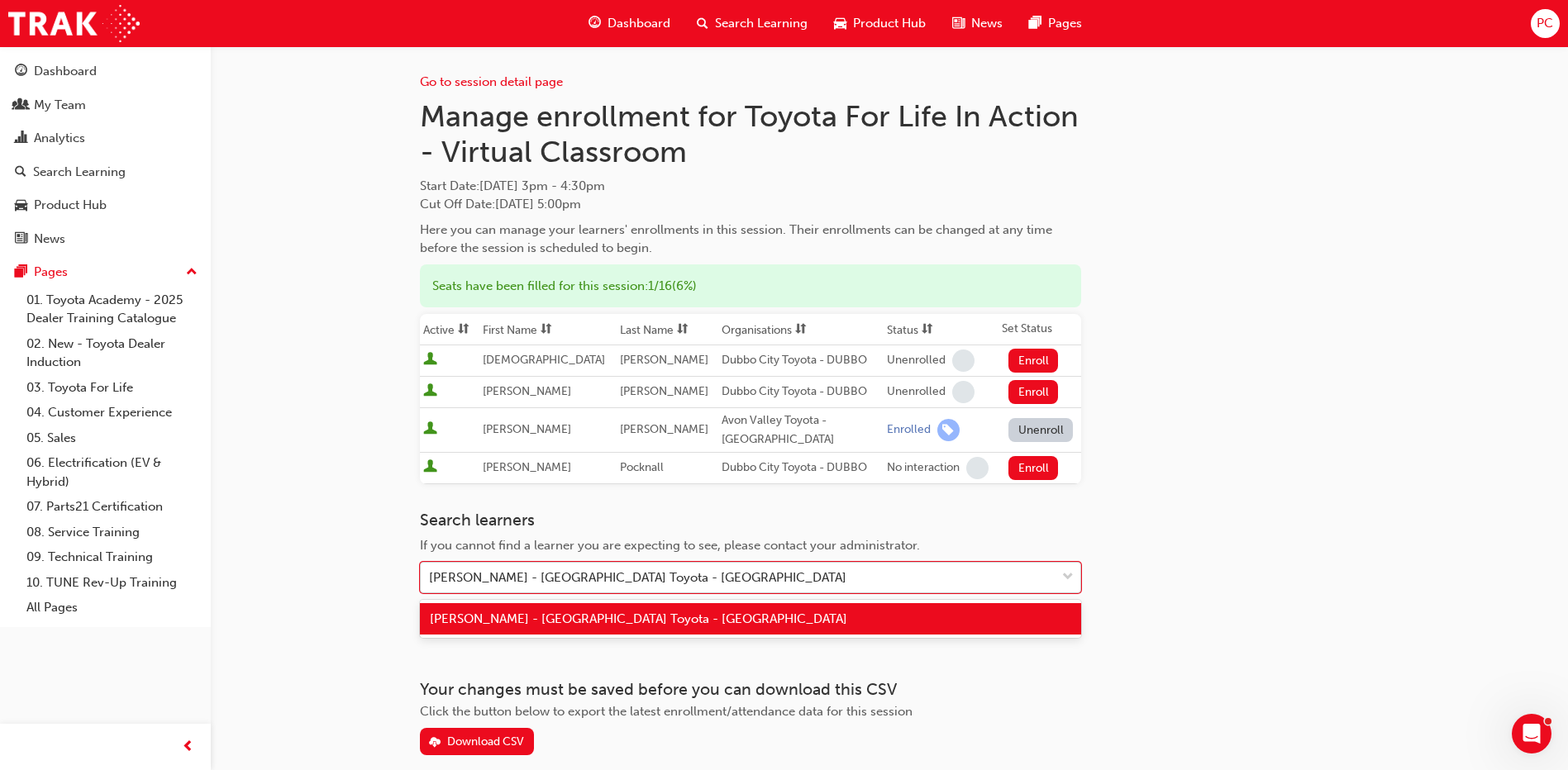
click at [1058, 573] on div at bounding box center [1067, 578] width 24 height 30
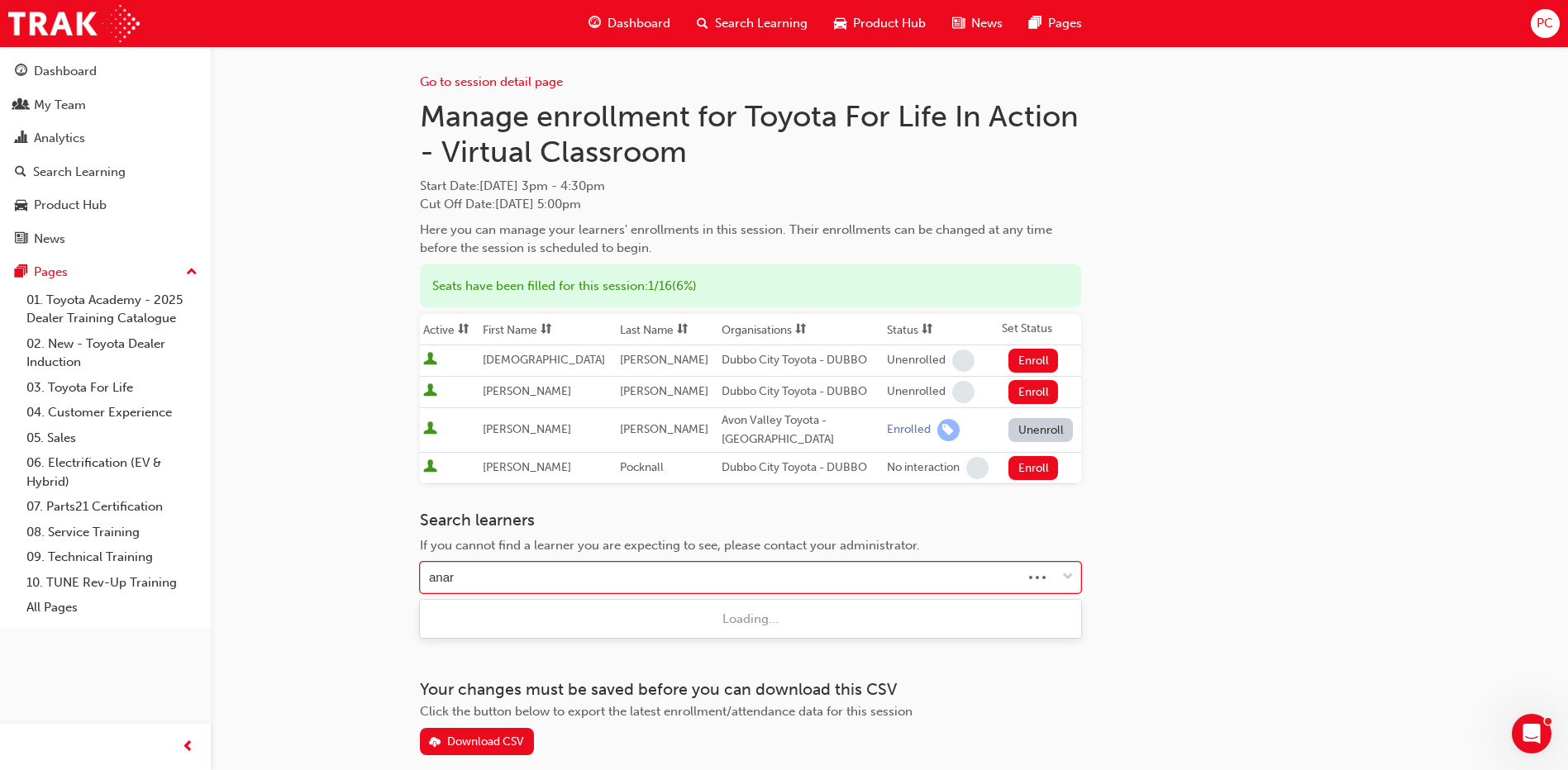
type input "anare"
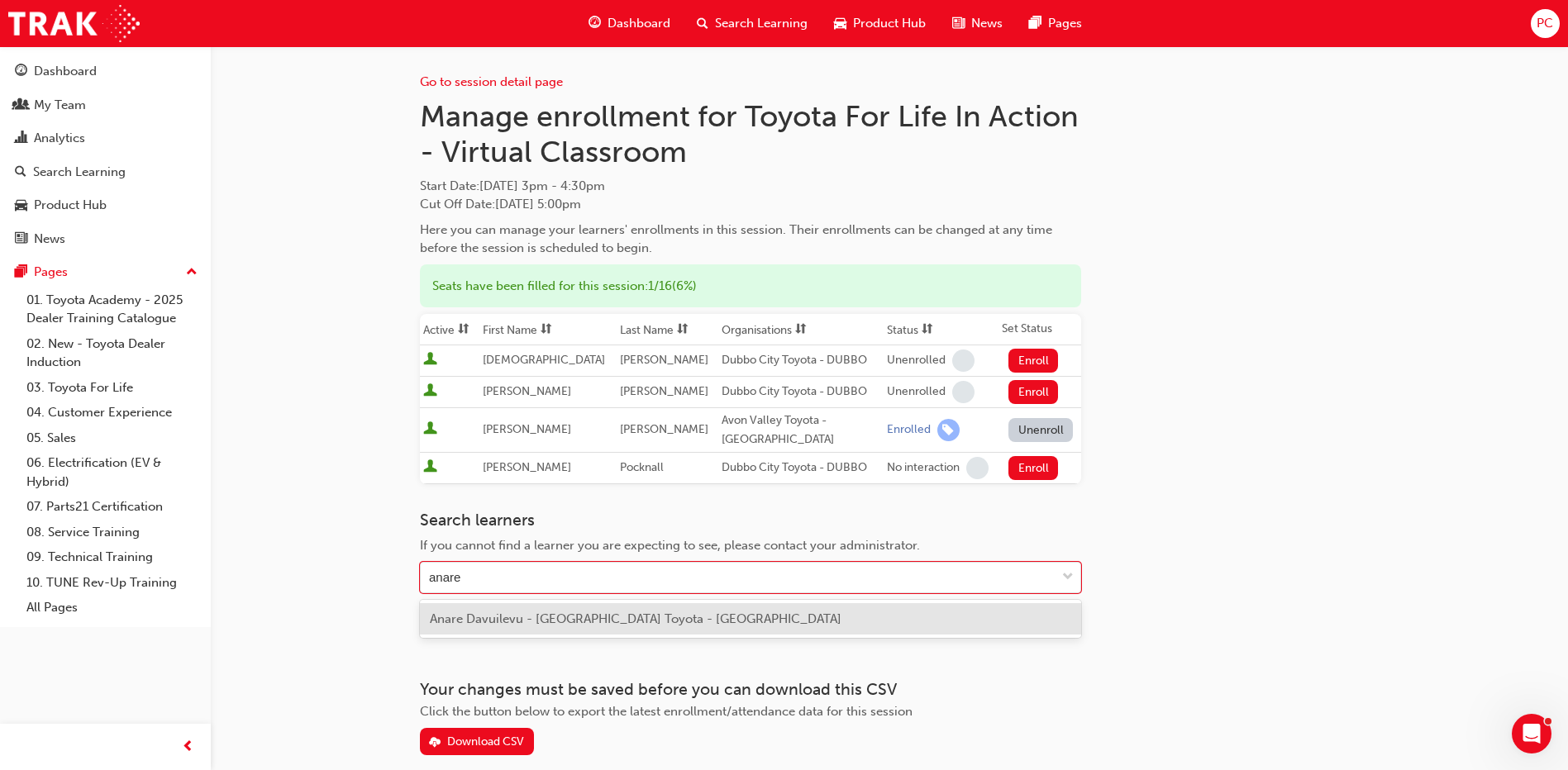
click at [901, 615] on div "Anare Davuilevu - [GEOGRAPHIC_DATA] Toyota - [GEOGRAPHIC_DATA]" at bounding box center [751, 619] width 661 height 32
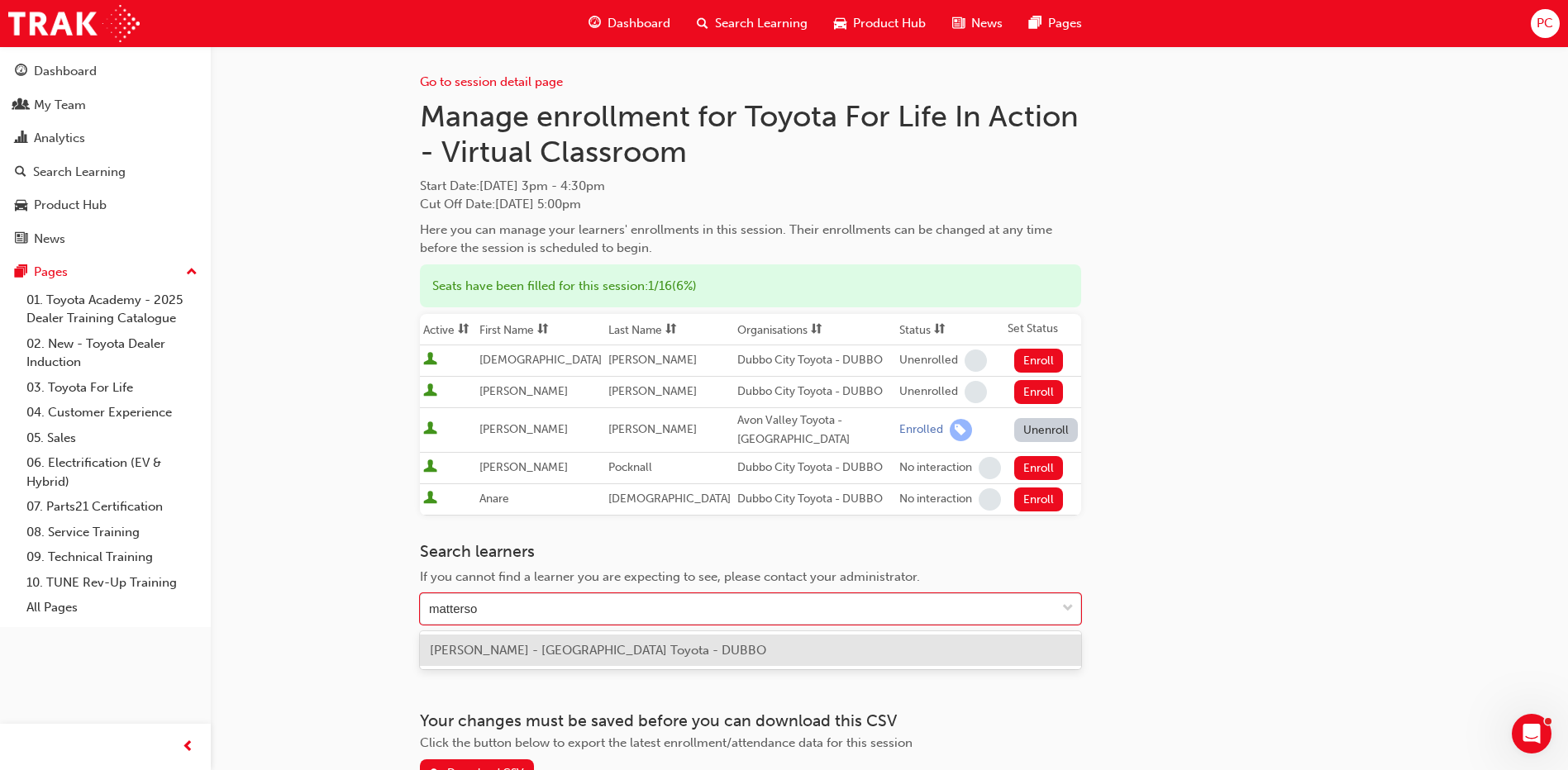
type input "[PERSON_NAME]"
click at [819, 654] on div "[PERSON_NAME] - [GEOGRAPHIC_DATA] Toyota - DUBBO" at bounding box center [751, 651] width 661 height 32
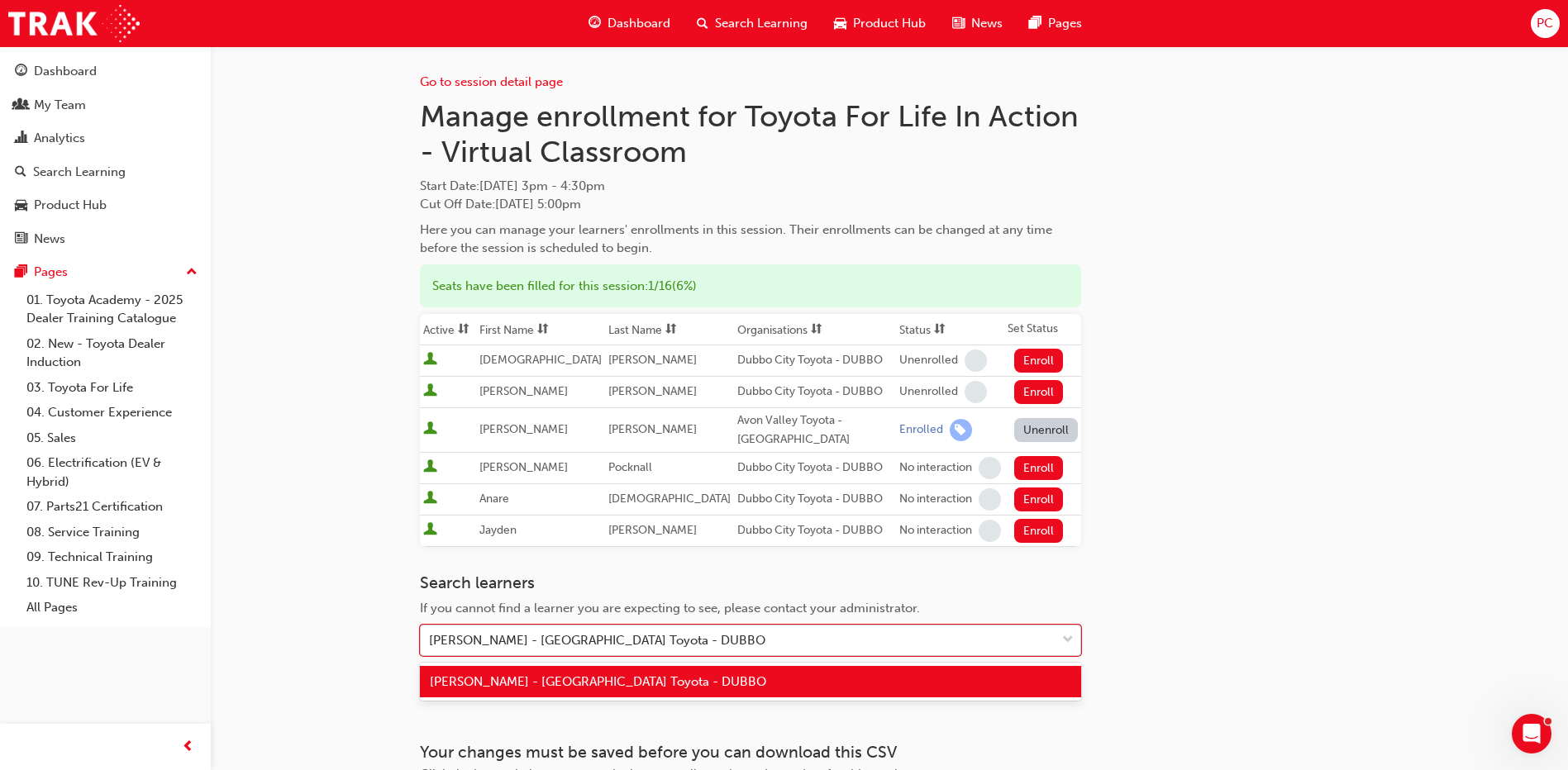
click at [776, 635] on div "[PERSON_NAME] - [GEOGRAPHIC_DATA] Toyota - DUBBO" at bounding box center [738, 640] width 635 height 29
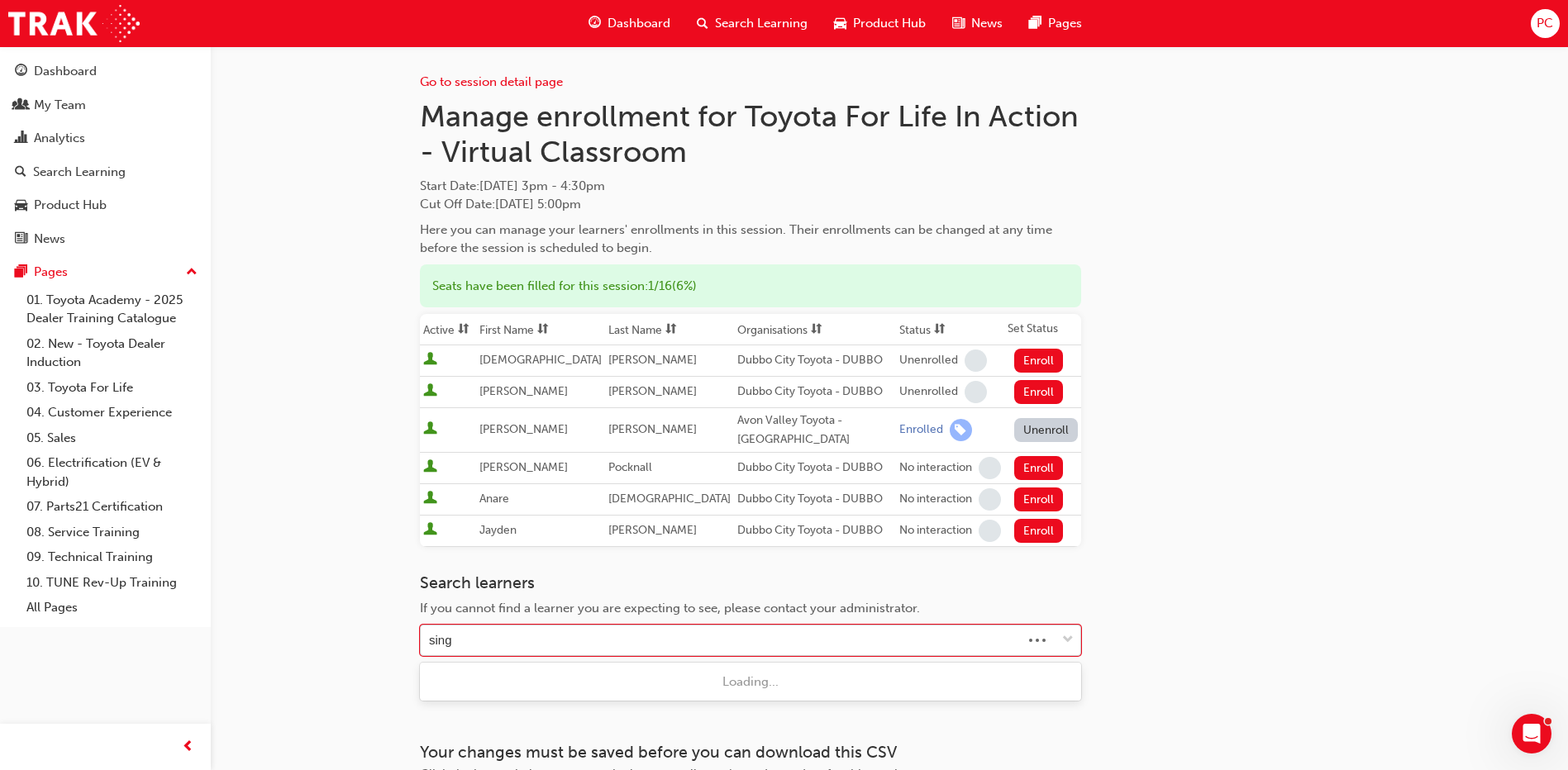
type input "singh"
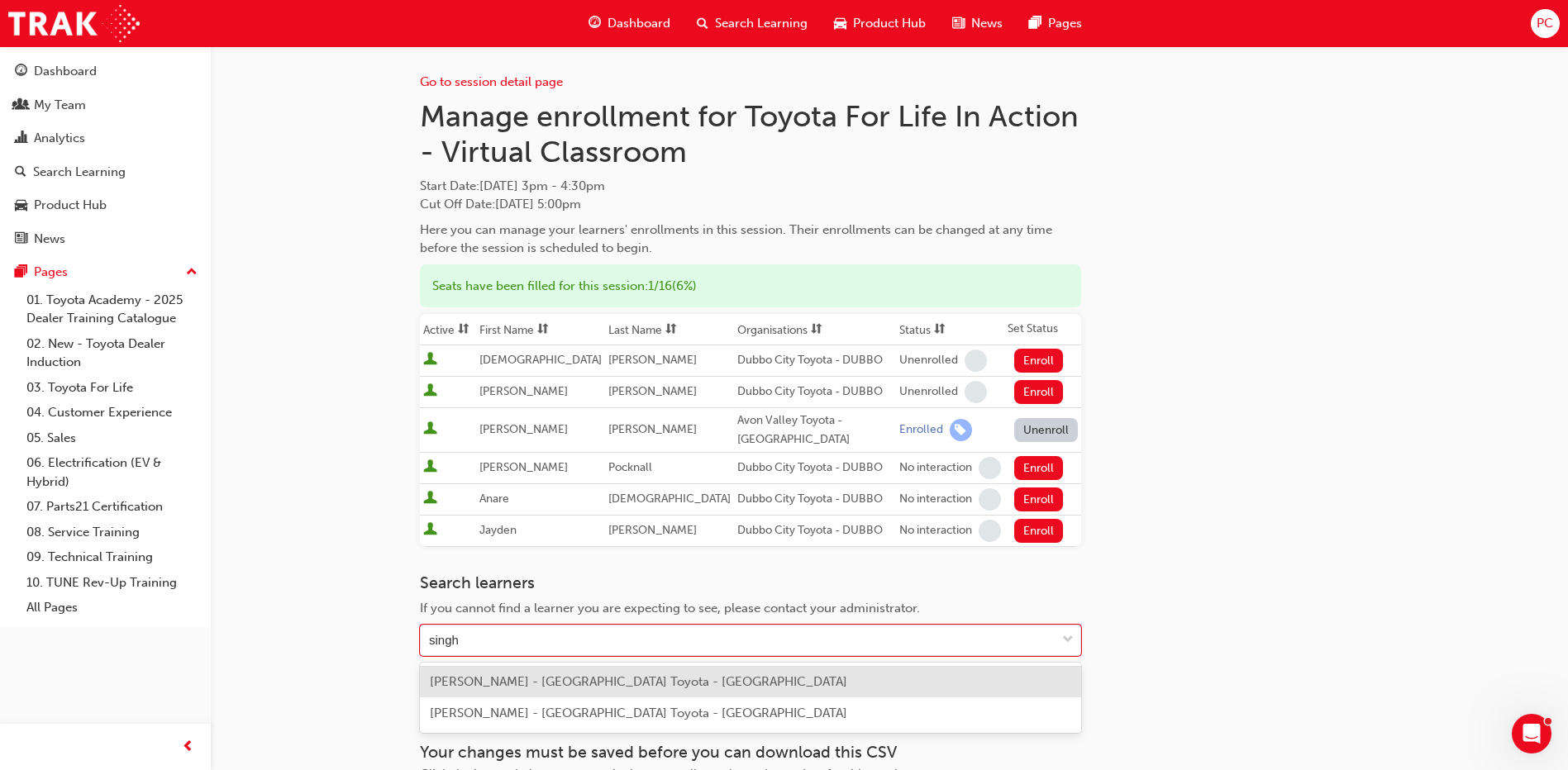
click at [595, 675] on span "[PERSON_NAME] - [GEOGRAPHIC_DATA] Toyota - [GEOGRAPHIC_DATA]" at bounding box center [638, 682] width 417 height 15
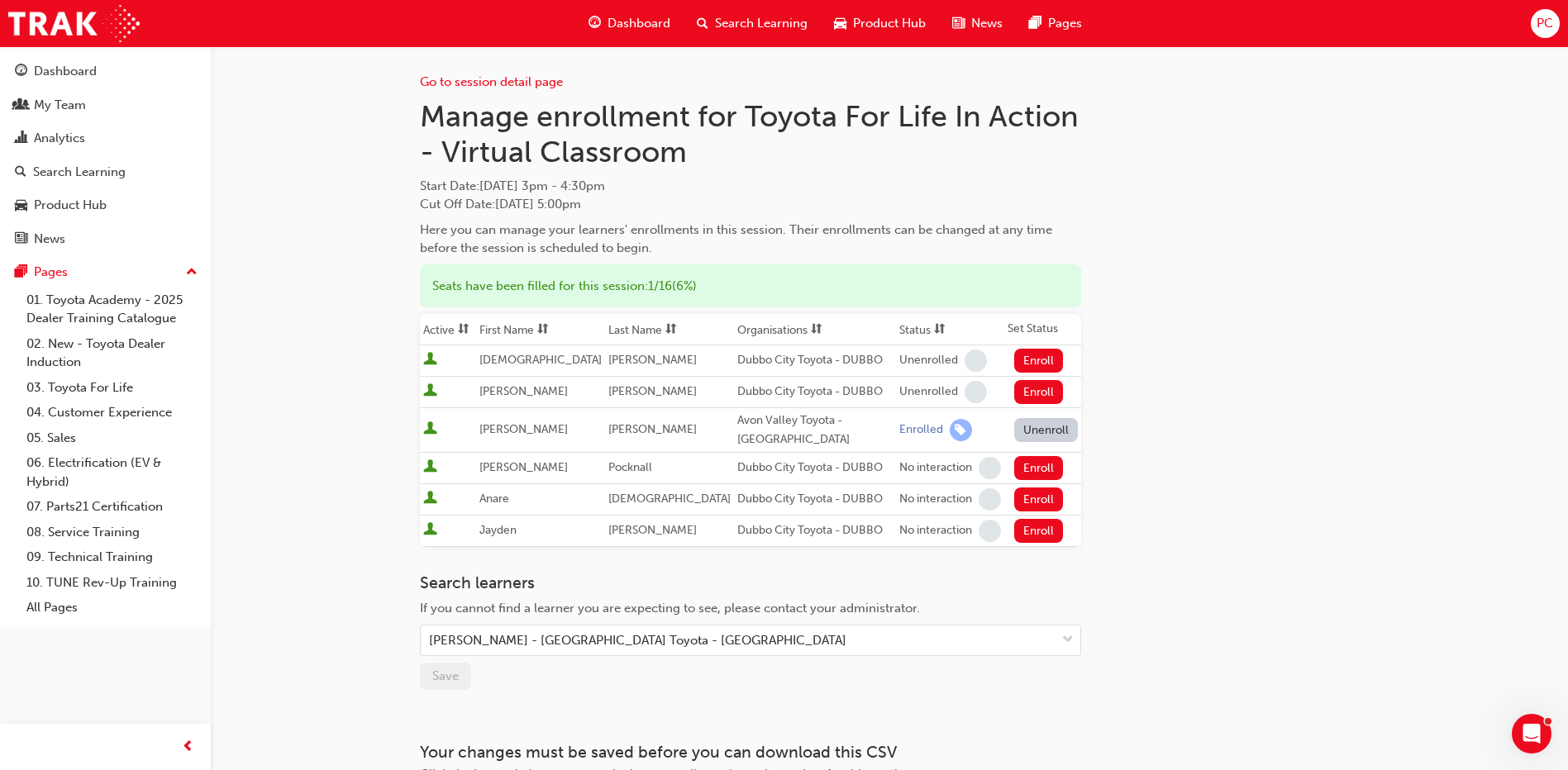
click at [755, 587] on h3 "Search learners" at bounding box center [751, 582] width 661 height 19
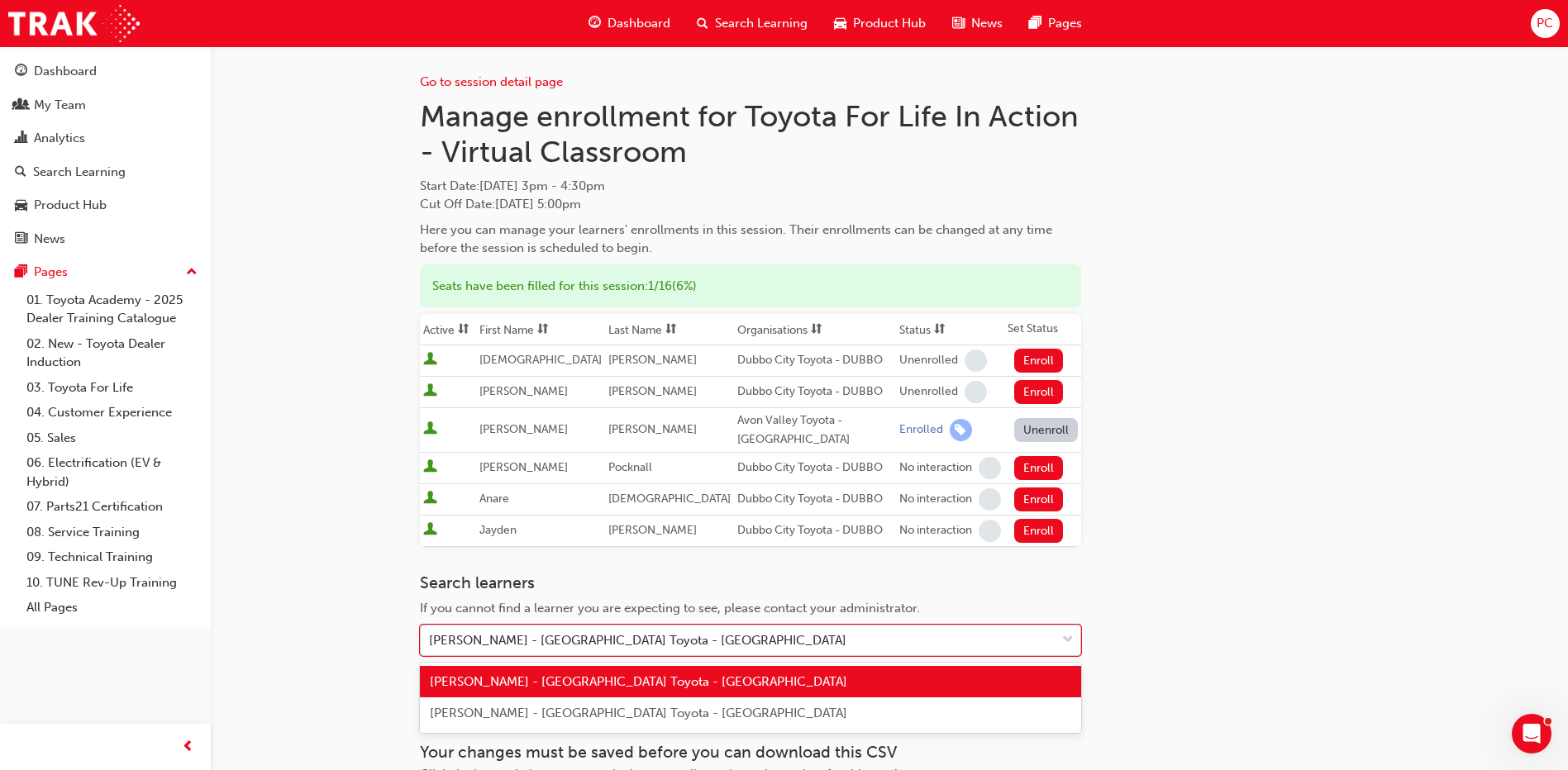
click at [562, 633] on div "[PERSON_NAME] - [GEOGRAPHIC_DATA] Toyota - [GEOGRAPHIC_DATA]" at bounding box center [637, 640] width 417 height 19
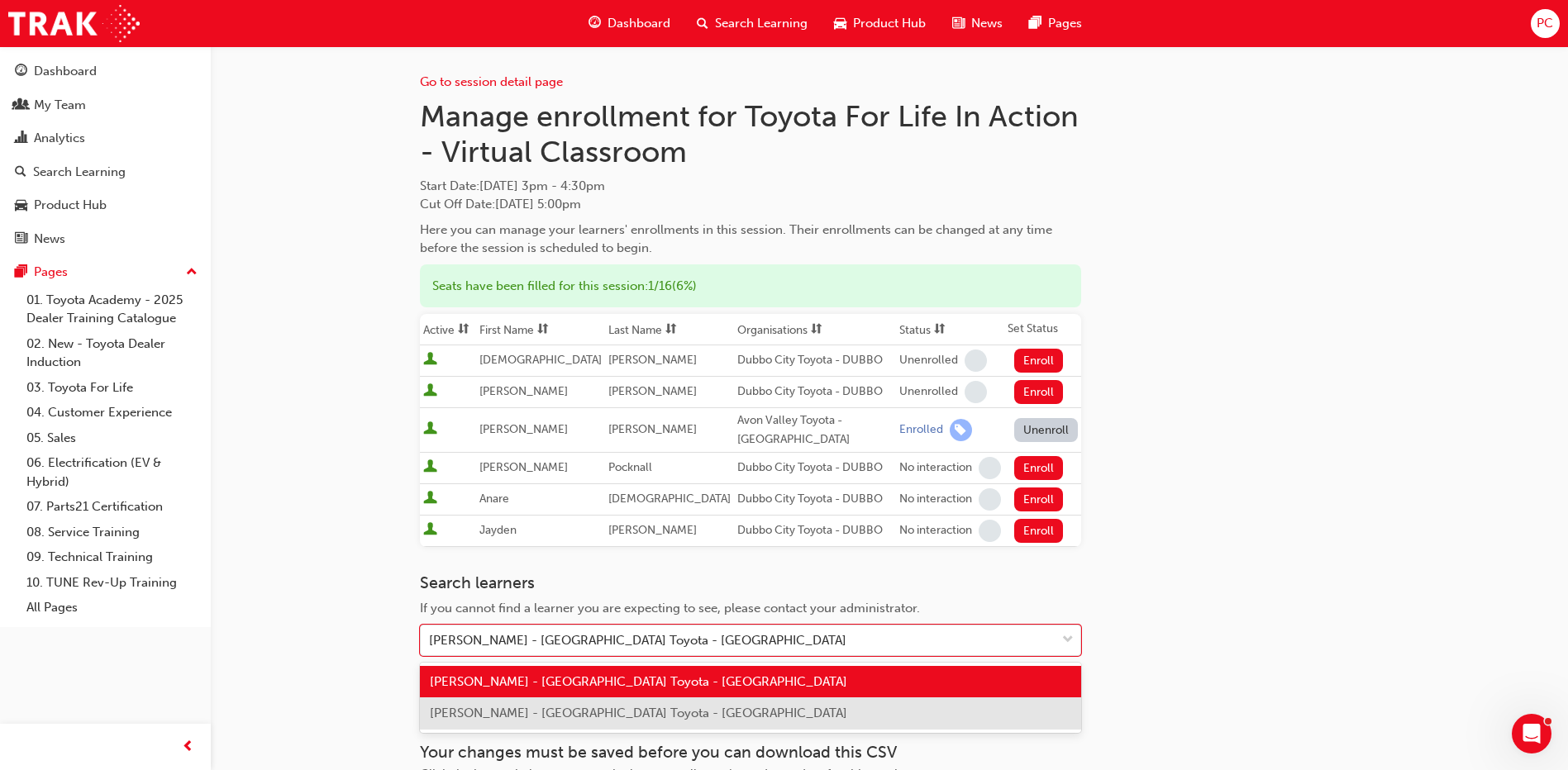
click at [540, 704] on div "[PERSON_NAME] - [GEOGRAPHIC_DATA] Toyota - [GEOGRAPHIC_DATA]" at bounding box center [751, 713] width 661 height 32
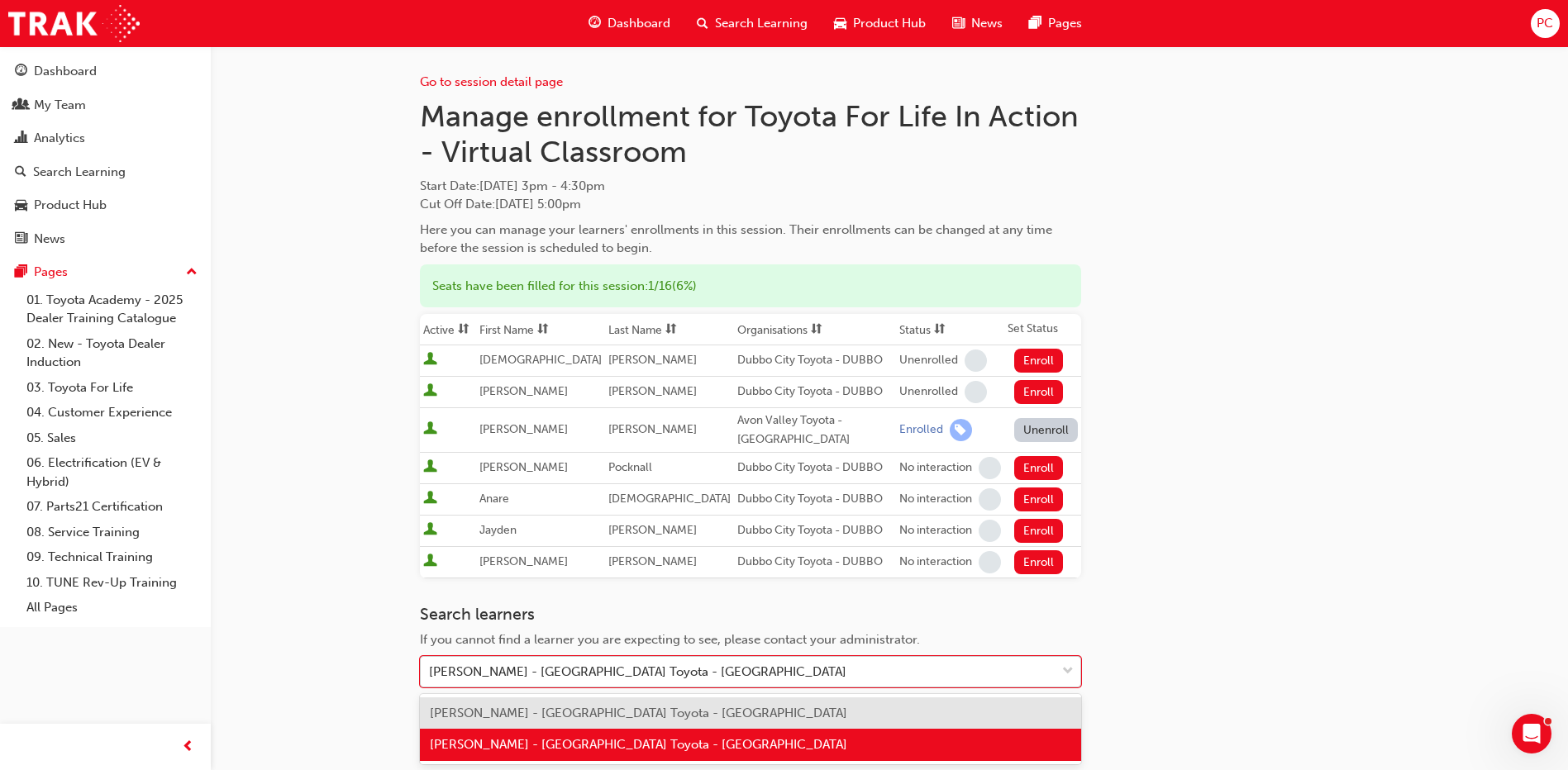
click at [656, 674] on div "[PERSON_NAME] - [GEOGRAPHIC_DATA] Toyota - [GEOGRAPHIC_DATA]" at bounding box center [637, 671] width 417 height 19
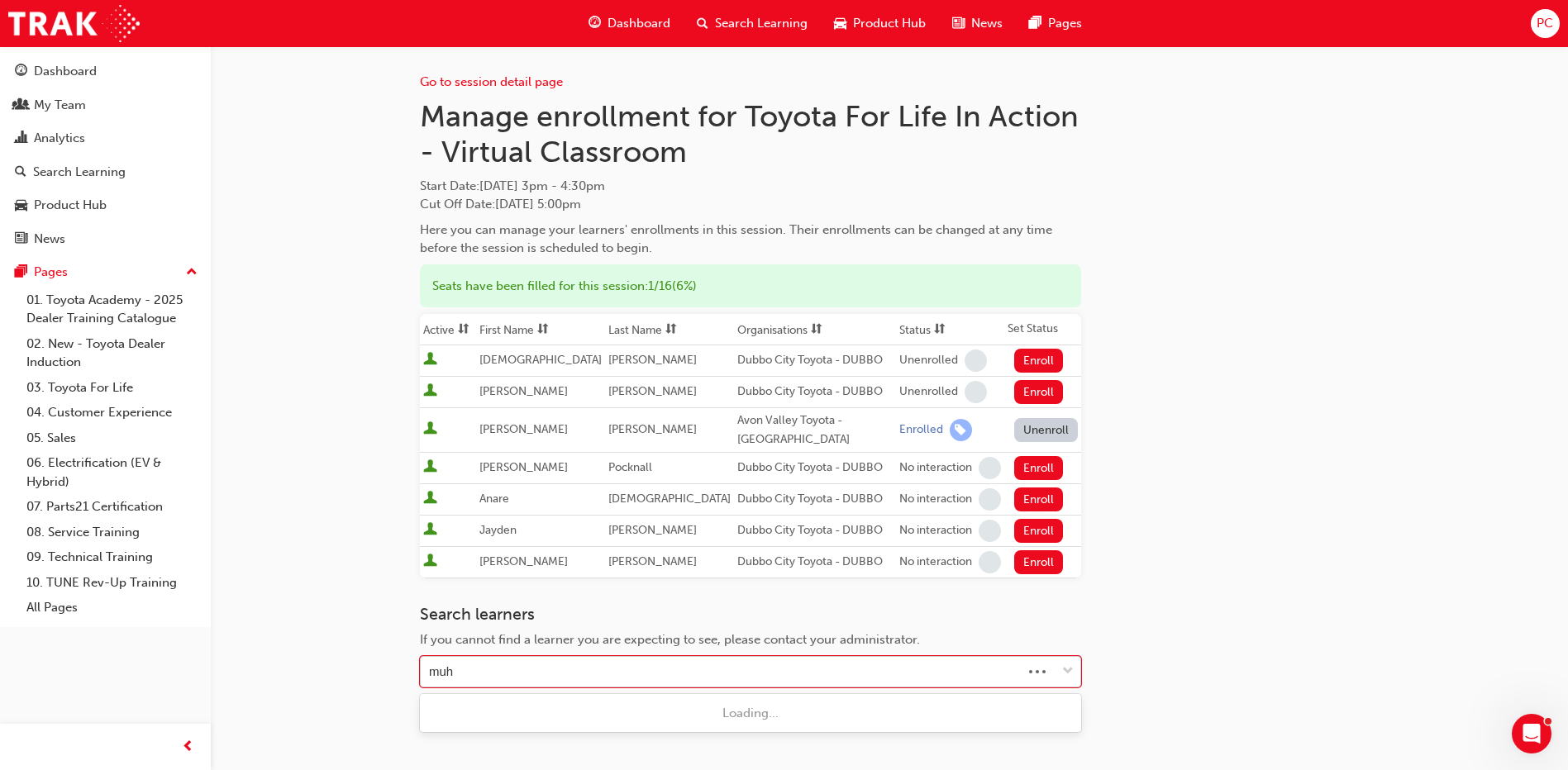
type input "[PERSON_NAME]"
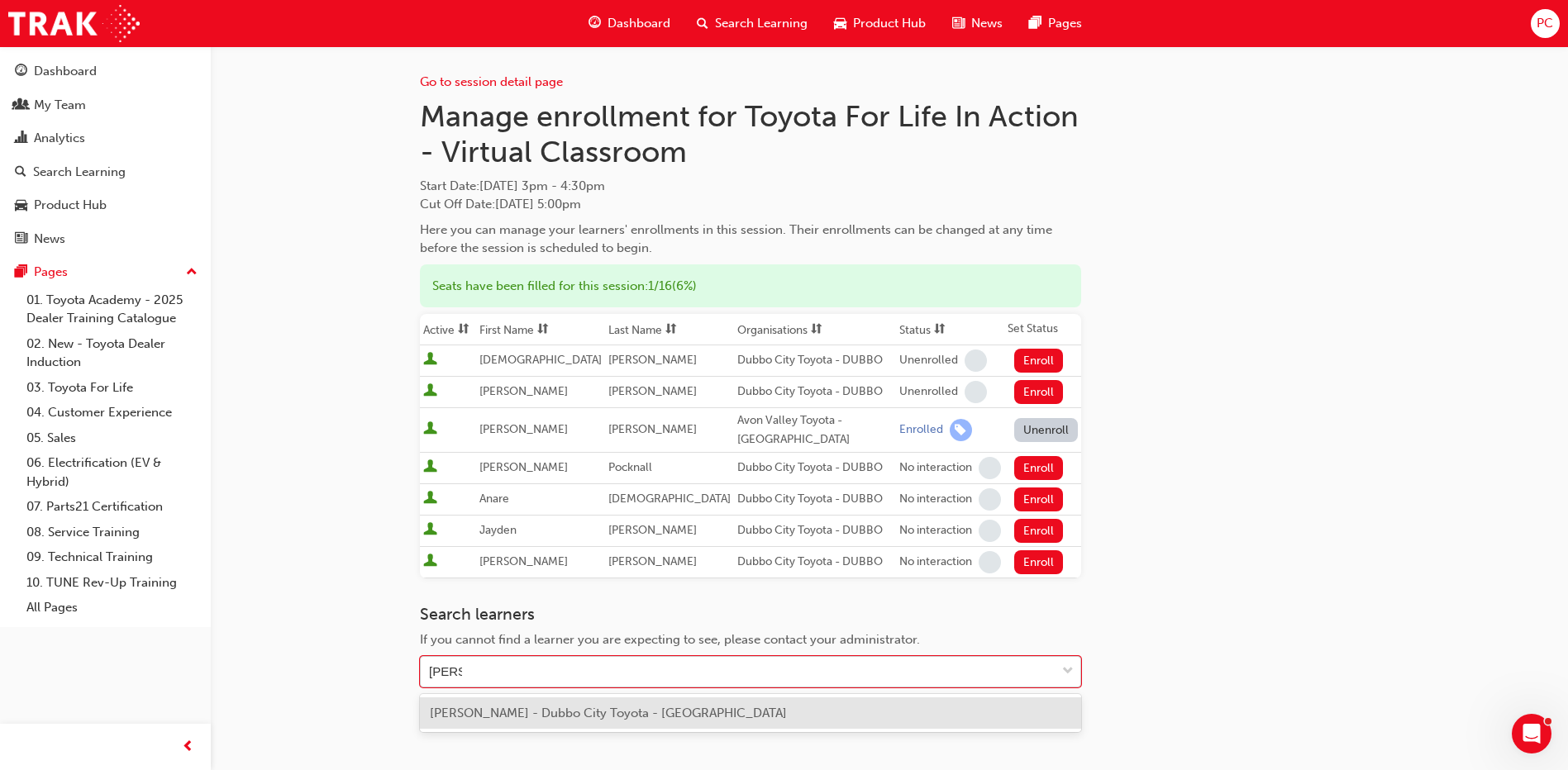
click at [653, 711] on span "[PERSON_NAME] - Dubbo City Toyota - [GEOGRAPHIC_DATA]" at bounding box center [608, 713] width 357 height 15
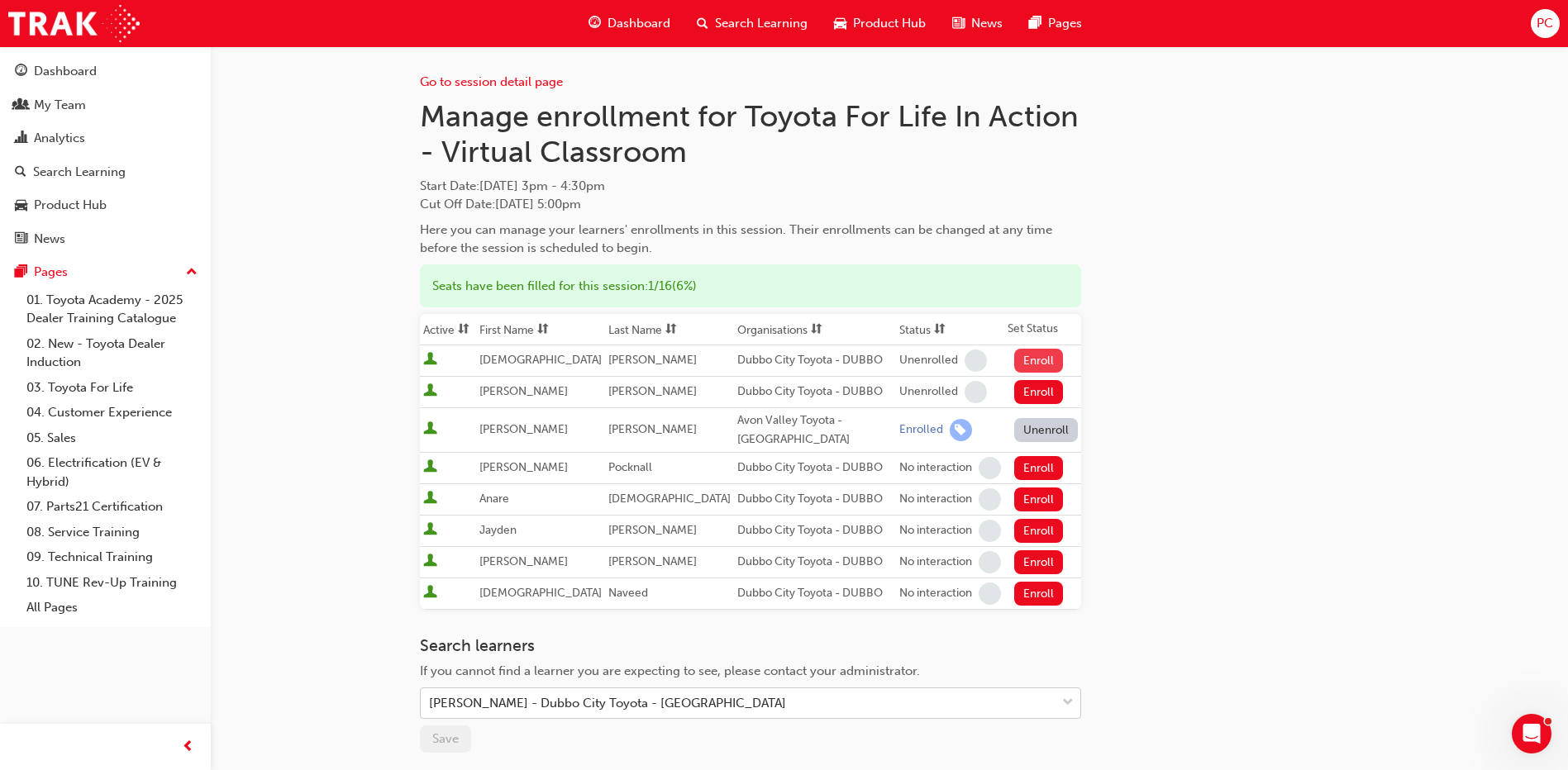
click at [1014, 357] on button "Enroll" at bounding box center [1038, 361] width 50 height 24
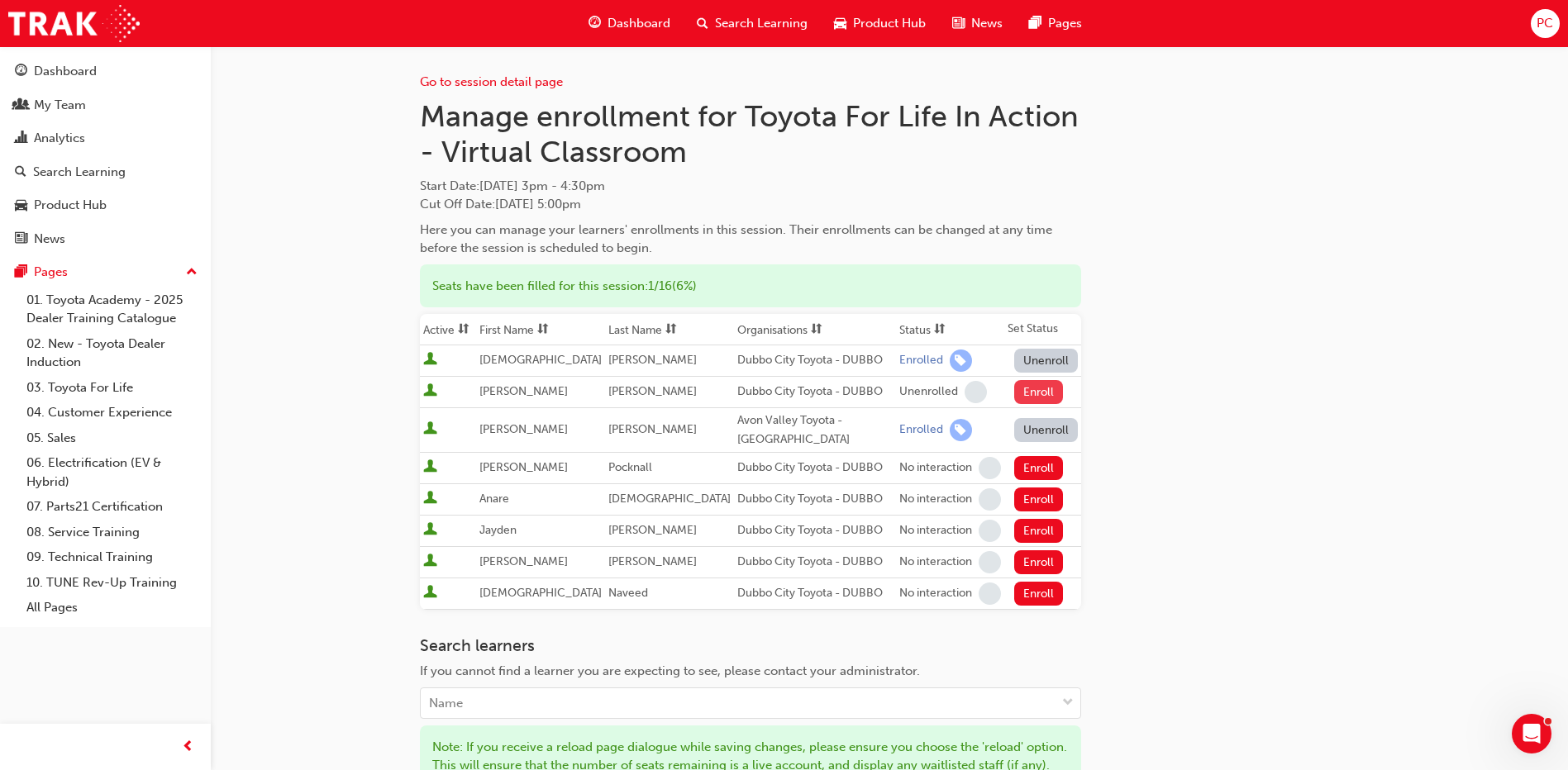
click at [1018, 383] on button "Enroll" at bounding box center [1038, 393] width 50 height 24
click at [1014, 461] on button "Enroll" at bounding box center [1038, 469] width 50 height 24
click at [1025, 495] on button "Enroll" at bounding box center [1038, 500] width 50 height 24
click at [1017, 529] on button "Enroll" at bounding box center [1038, 531] width 50 height 24
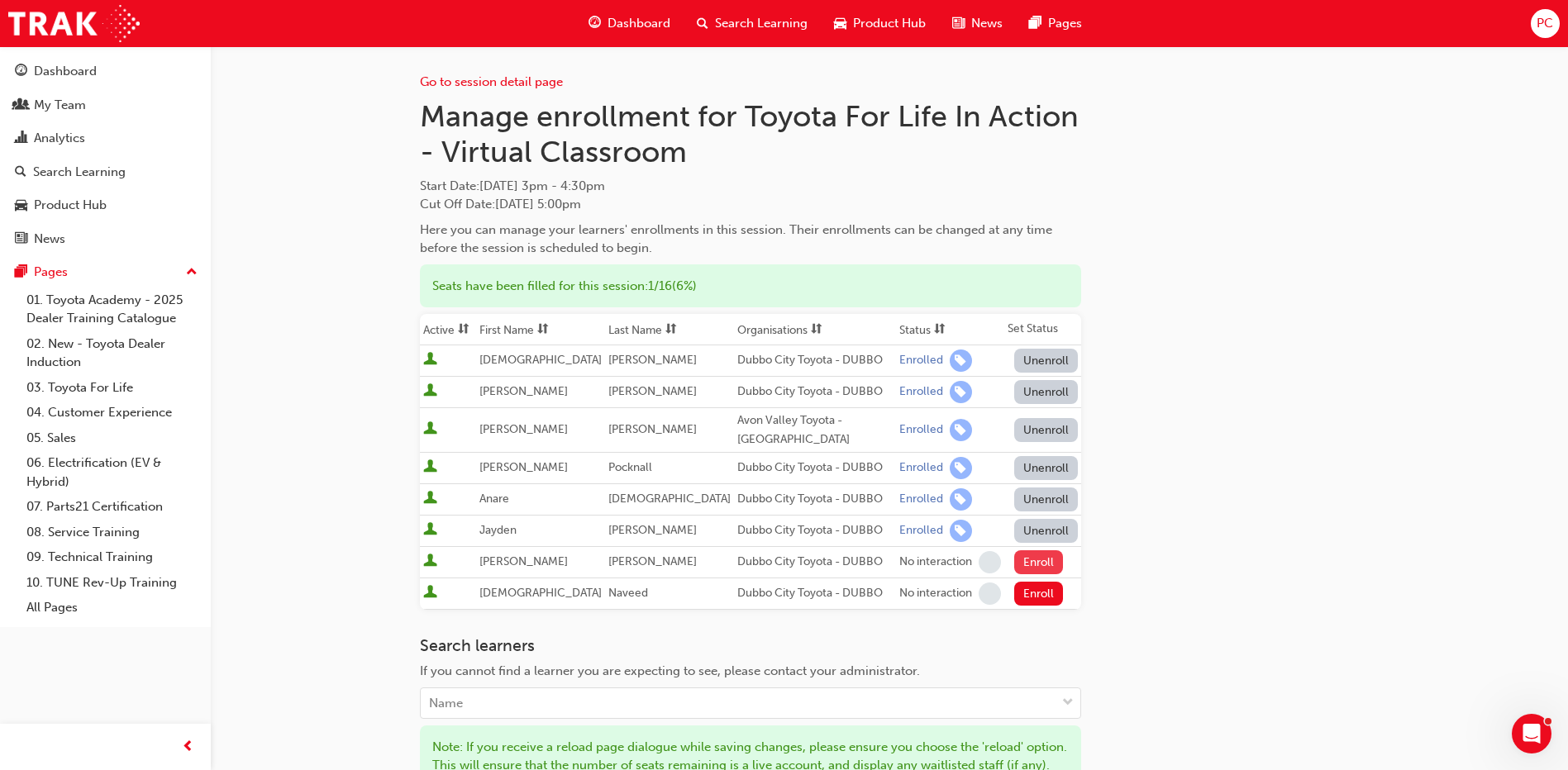
click at [1023, 561] on button "Enroll" at bounding box center [1038, 562] width 50 height 24
click at [1031, 587] on button "Enroll" at bounding box center [1038, 593] width 50 height 24
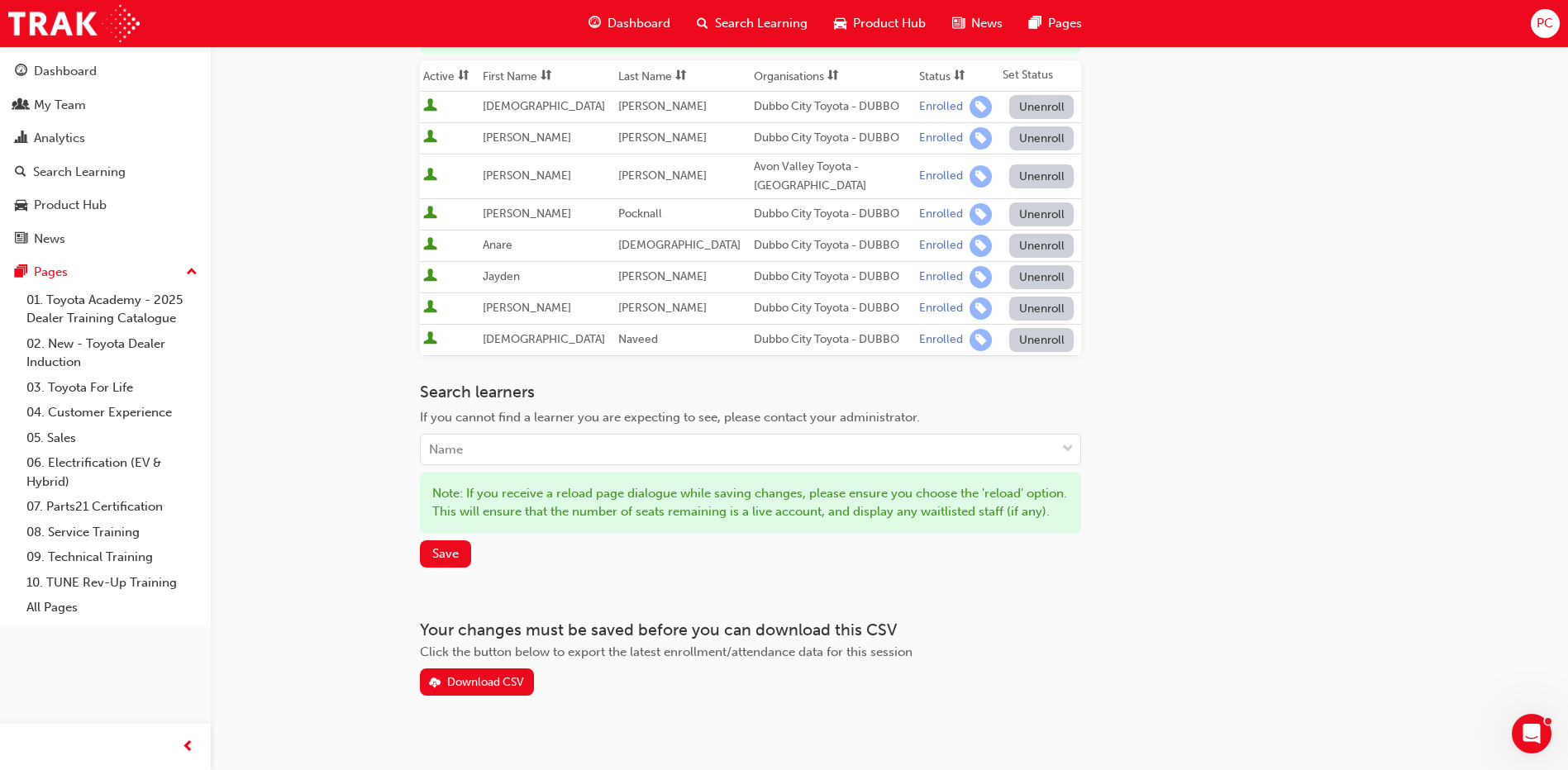
scroll to position [291, 0]
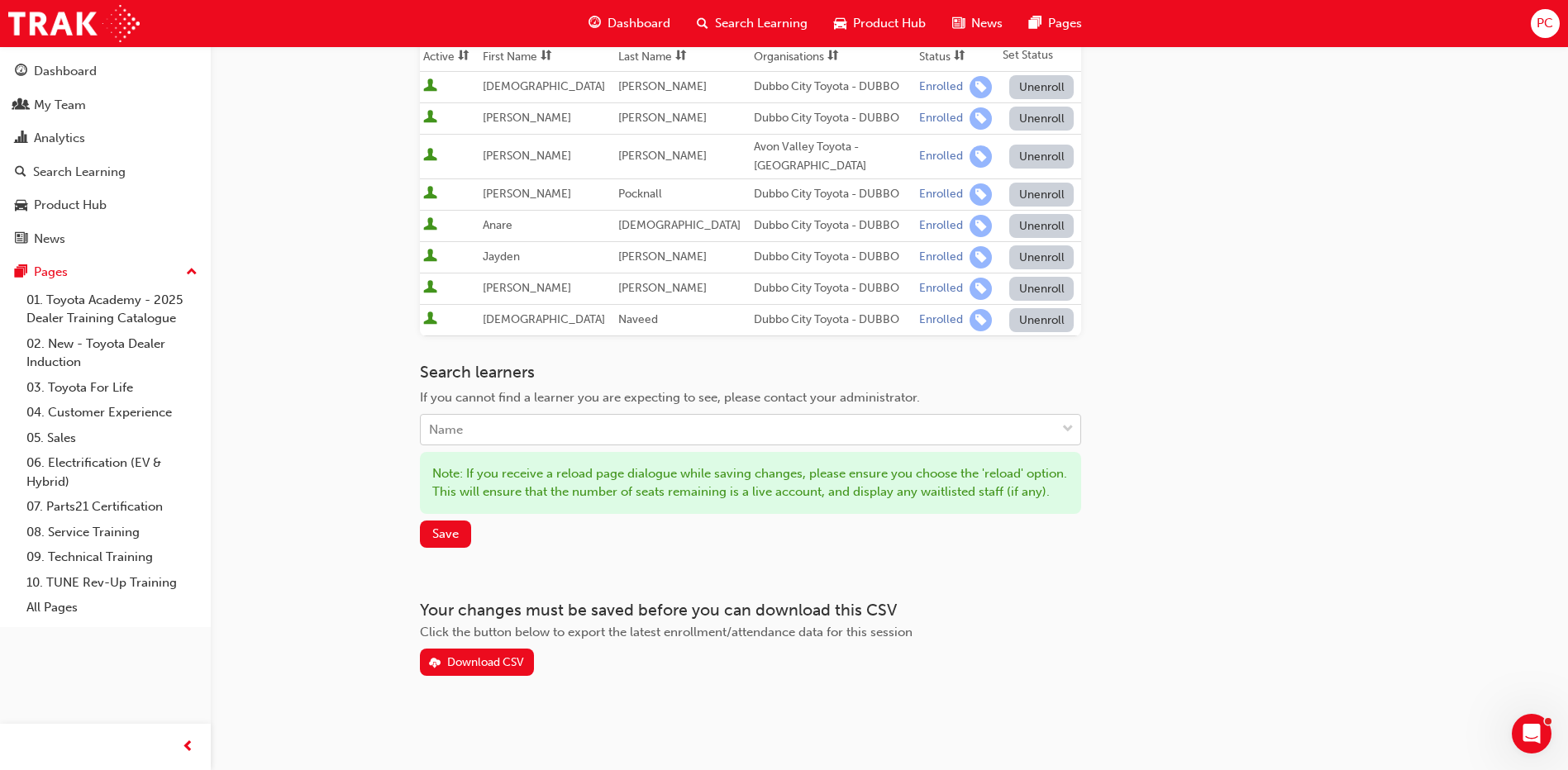
click at [567, 418] on div "Name" at bounding box center [738, 429] width 635 height 29
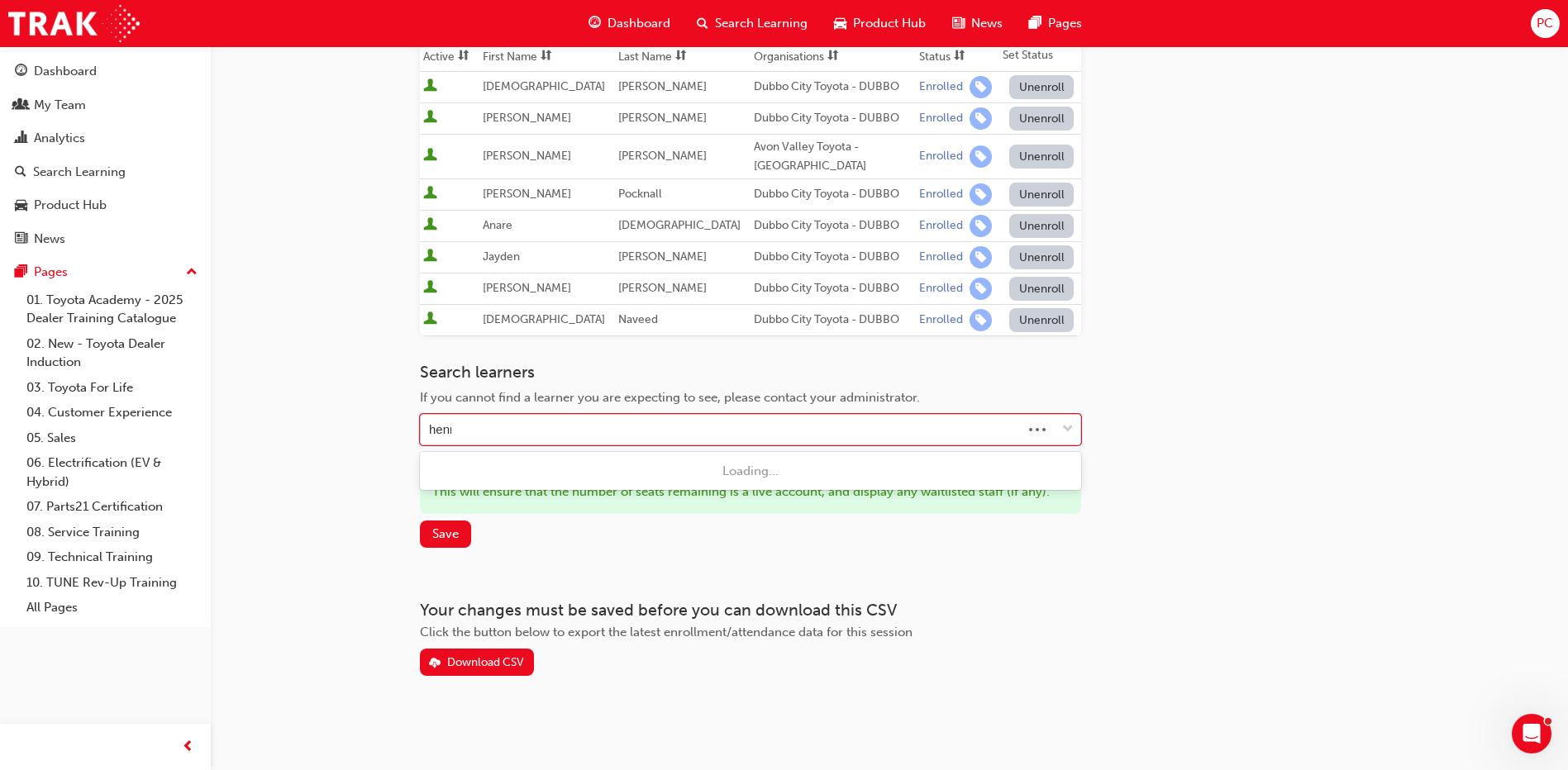
type input "[PERSON_NAME]"
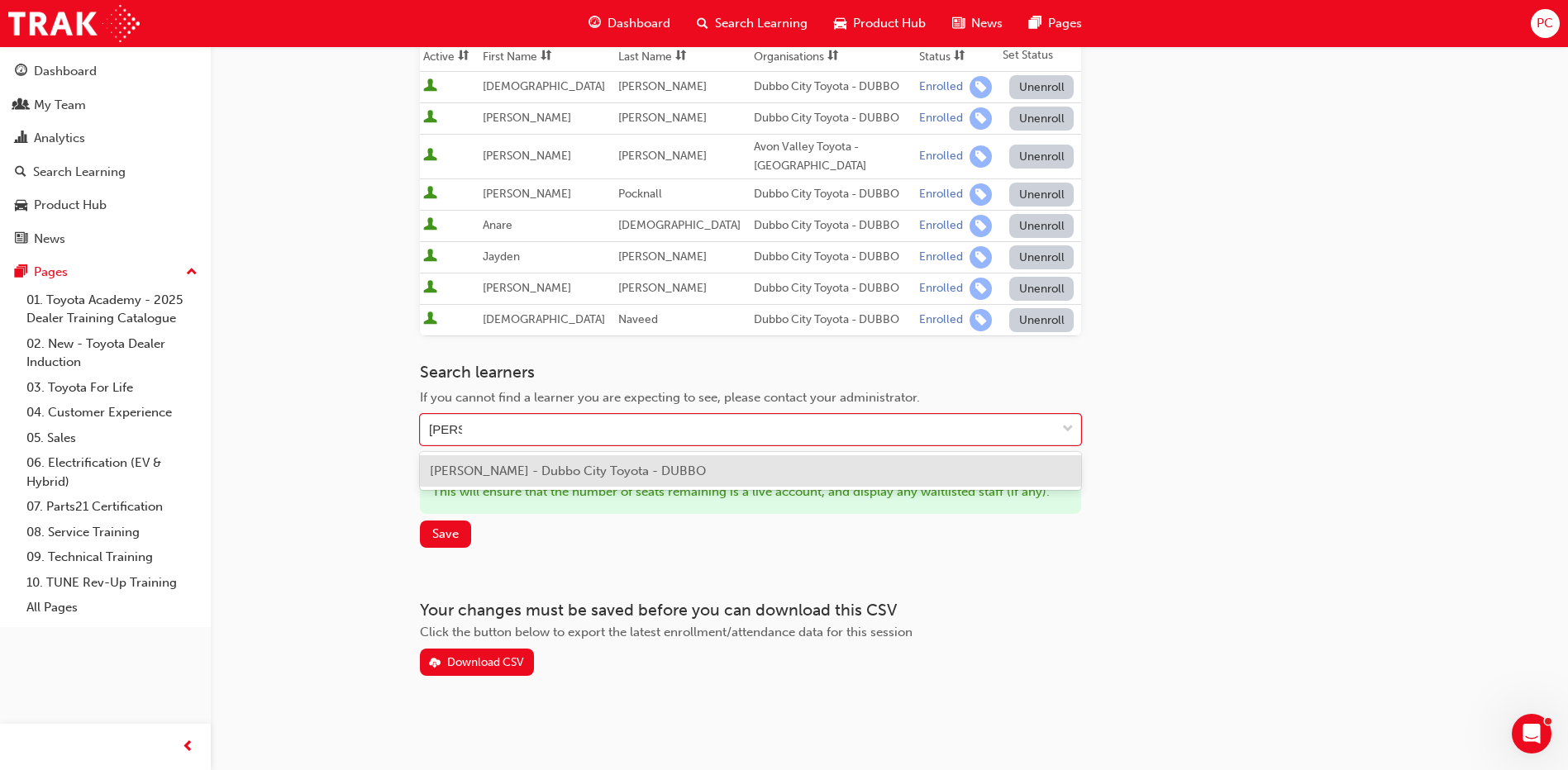
click at [559, 463] on span "[PERSON_NAME] - Dubbo City Toyota - DUBBO" at bounding box center [567, 470] width 276 height 15
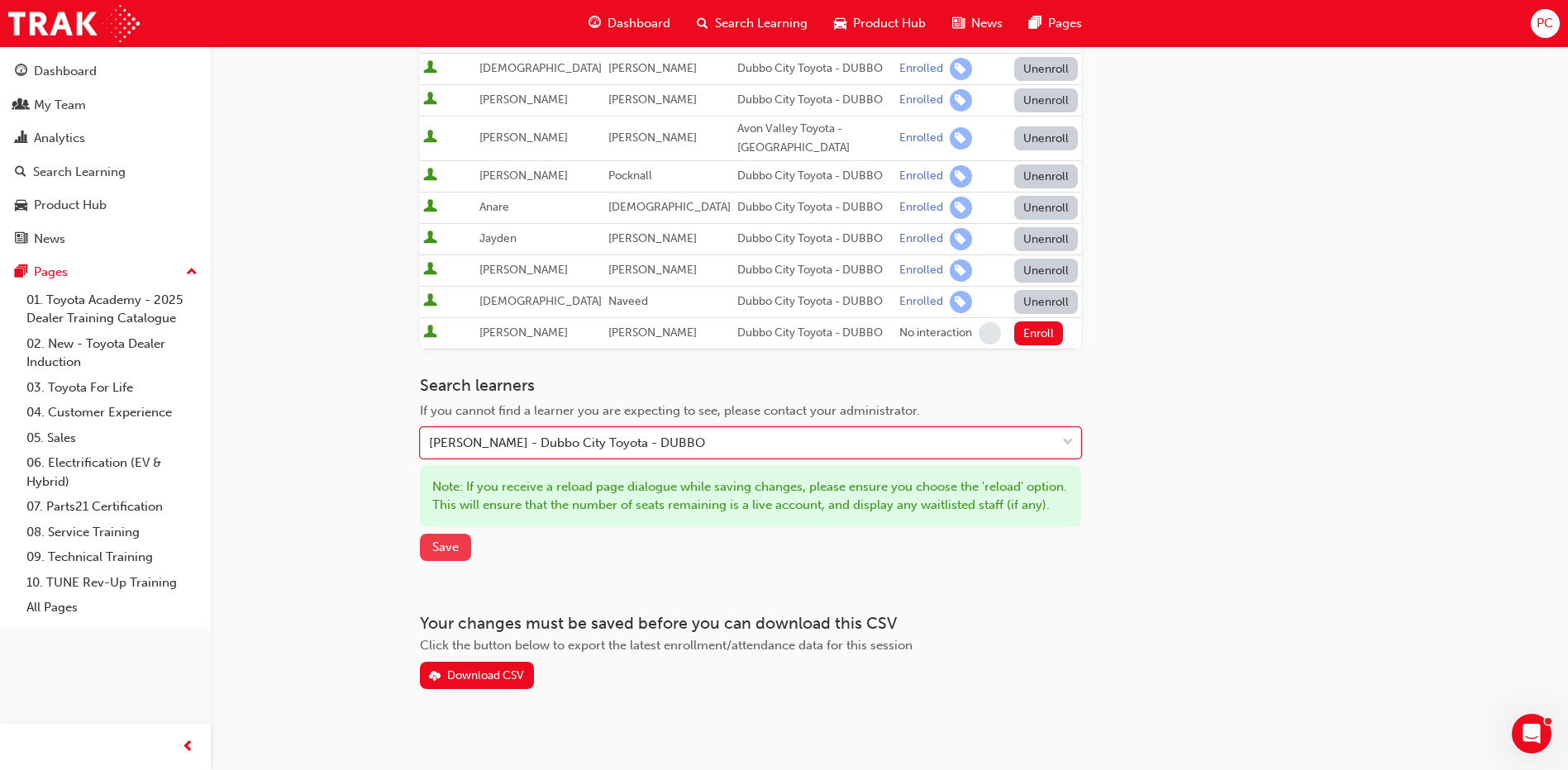
click at [437, 554] on span "Save" at bounding box center [445, 547] width 26 height 15
click at [1024, 330] on button "Enroll" at bounding box center [1038, 333] width 50 height 24
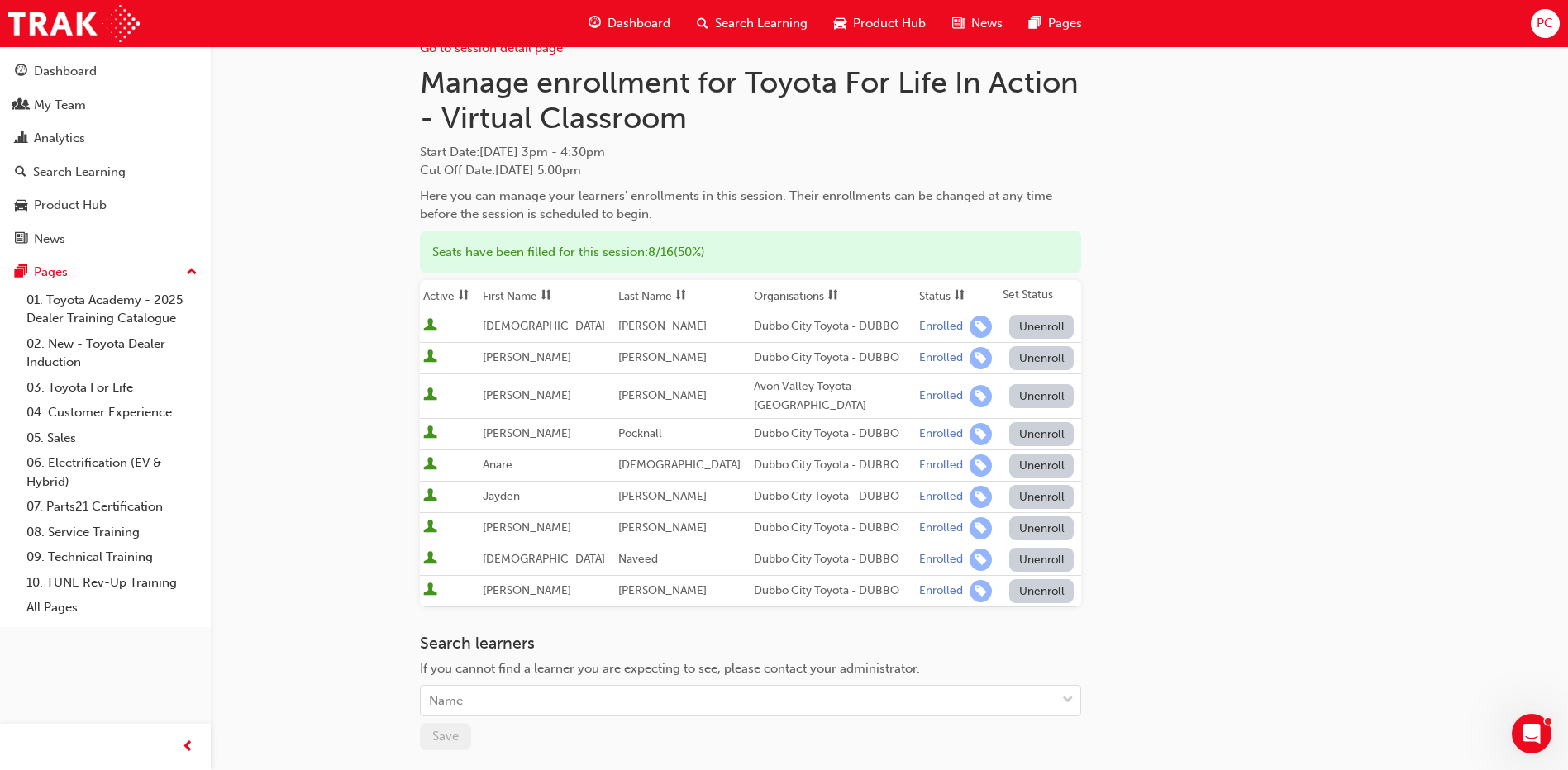
scroll to position [0, 0]
